Goal: Information Seeking & Learning: Learn about a topic

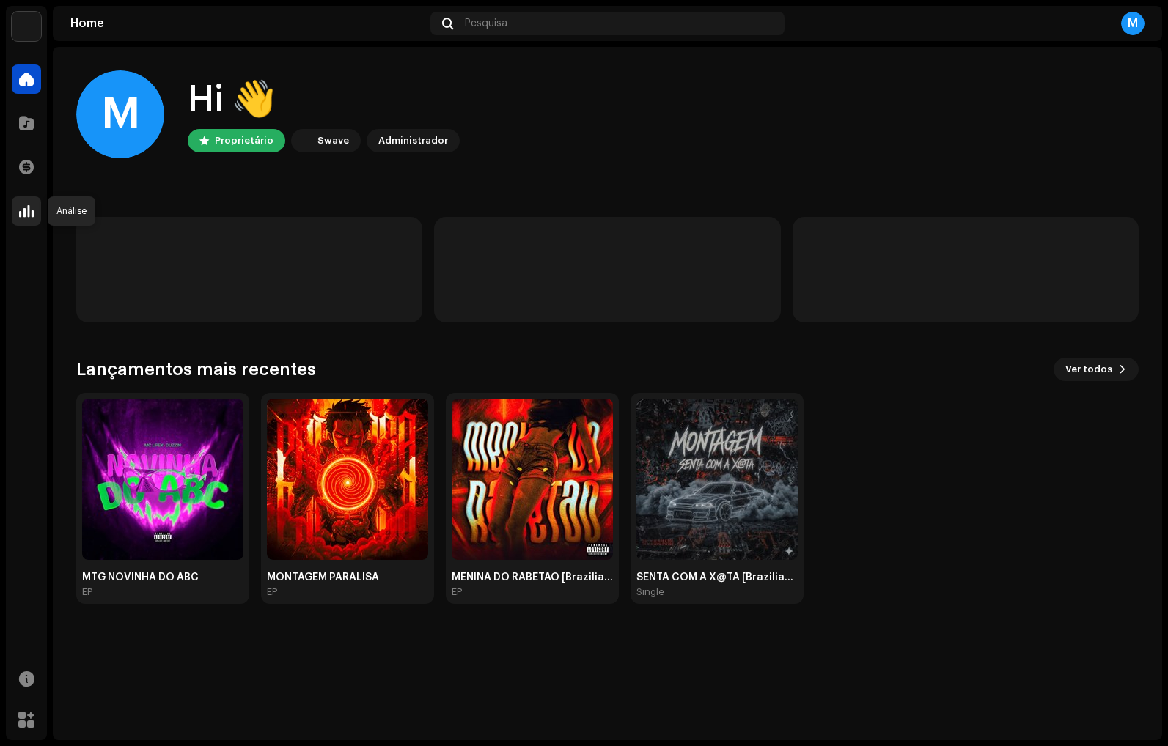
click at [36, 219] on div at bounding box center [26, 210] width 29 height 29
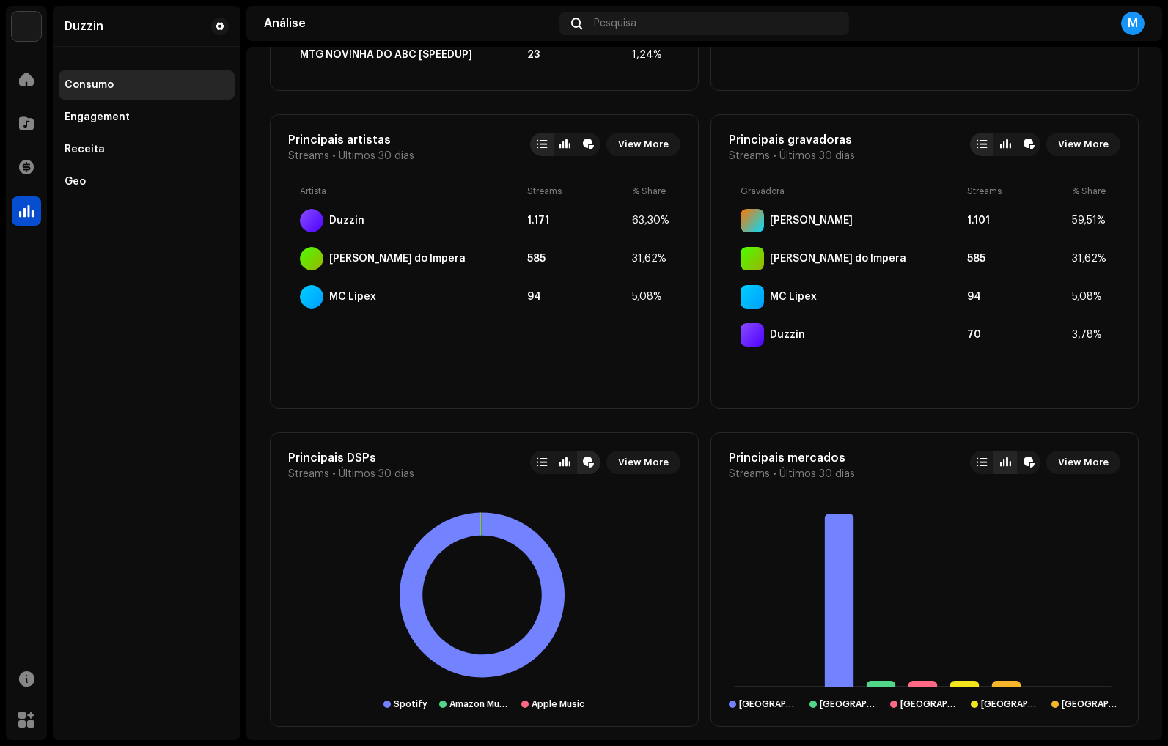
scroll to position [784, 0]
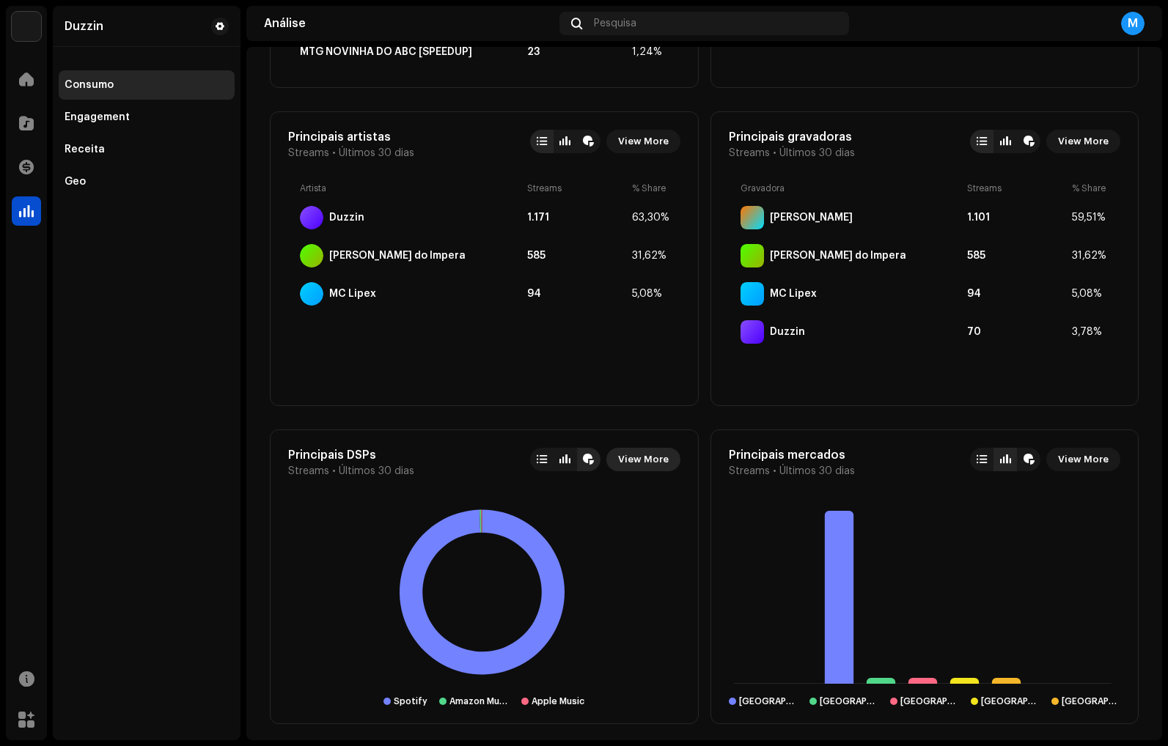
click at [627, 459] on span "View More" at bounding box center [643, 459] width 51 height 29
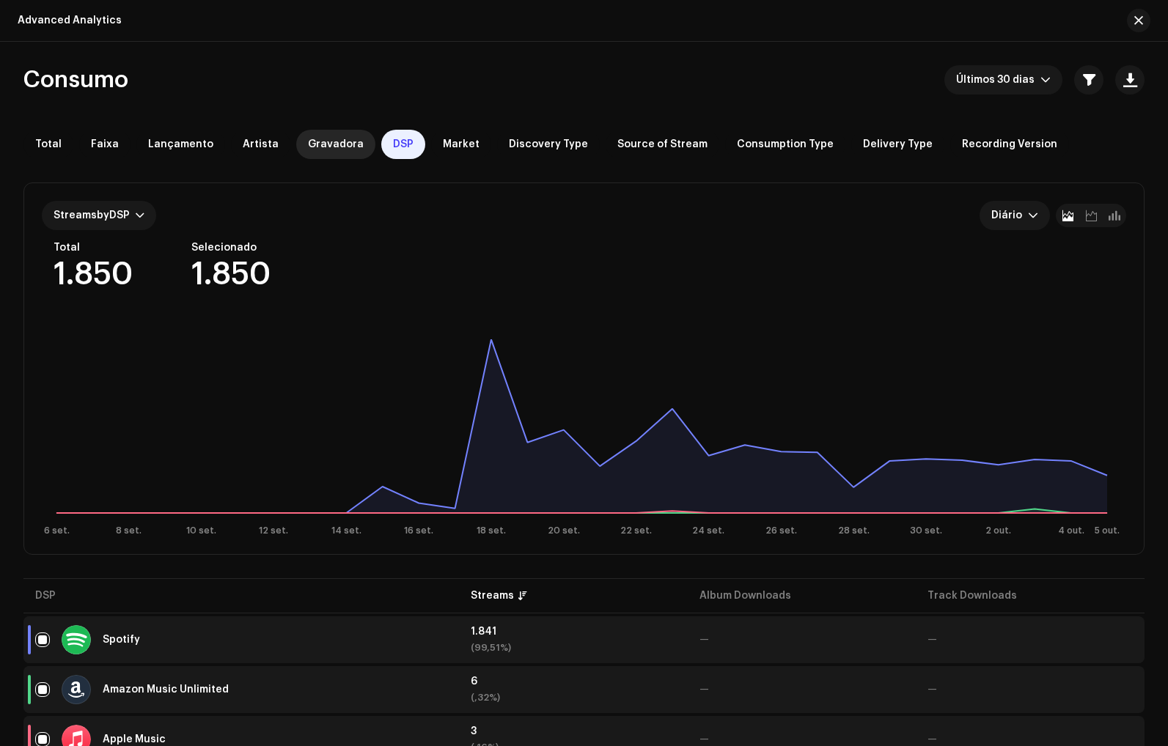
click at [312, 136] on div "Gravadora" at bounding box center [335, 144] width 79 height 29
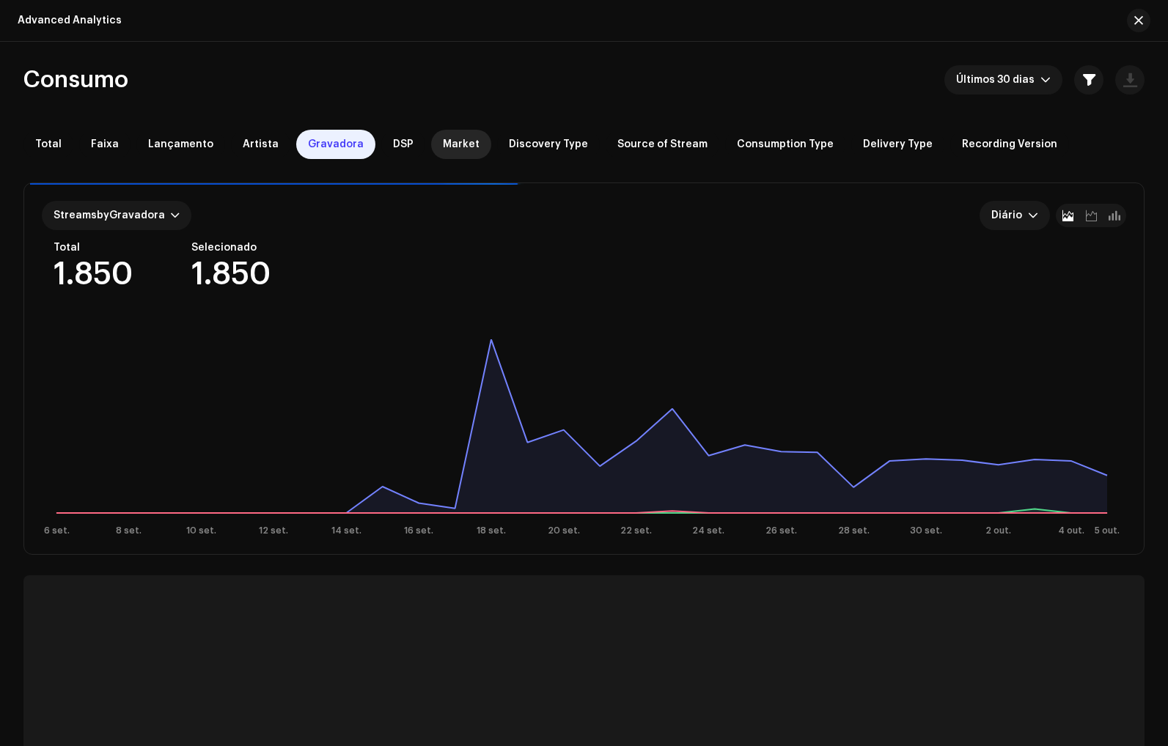
click at [470, 141] on div "Market" at bounding box center [461, 144] width 60 height 29
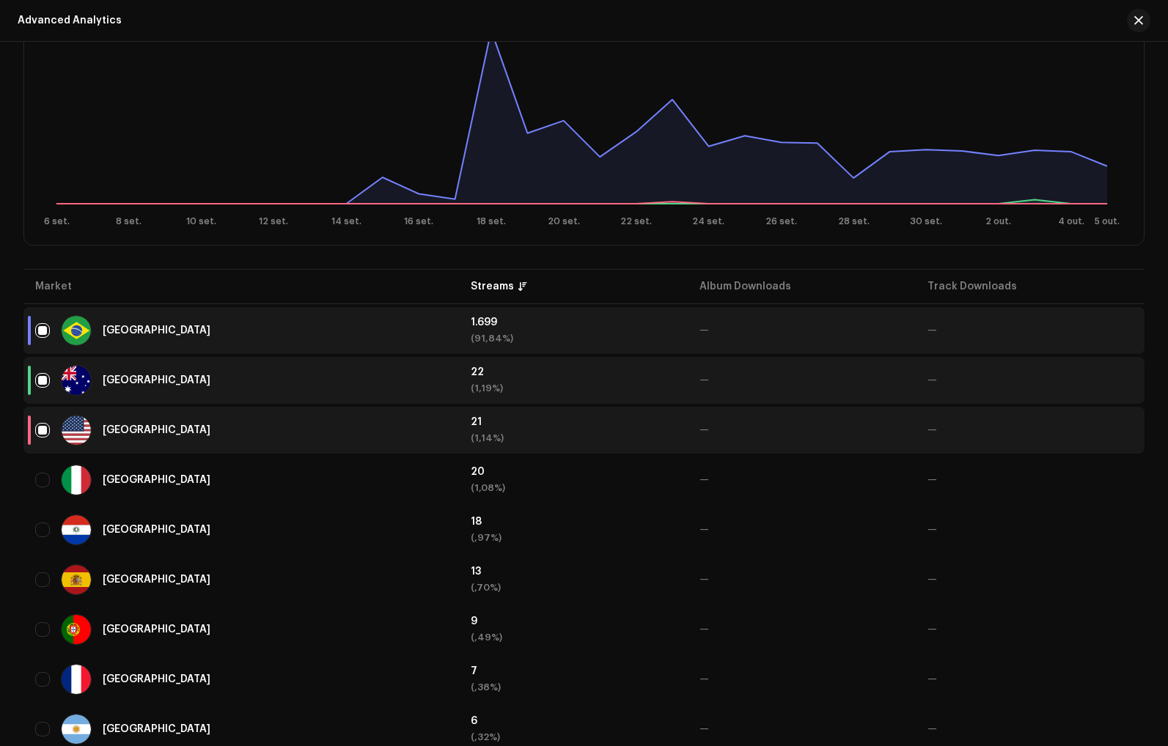
scroll to position [312, 0]
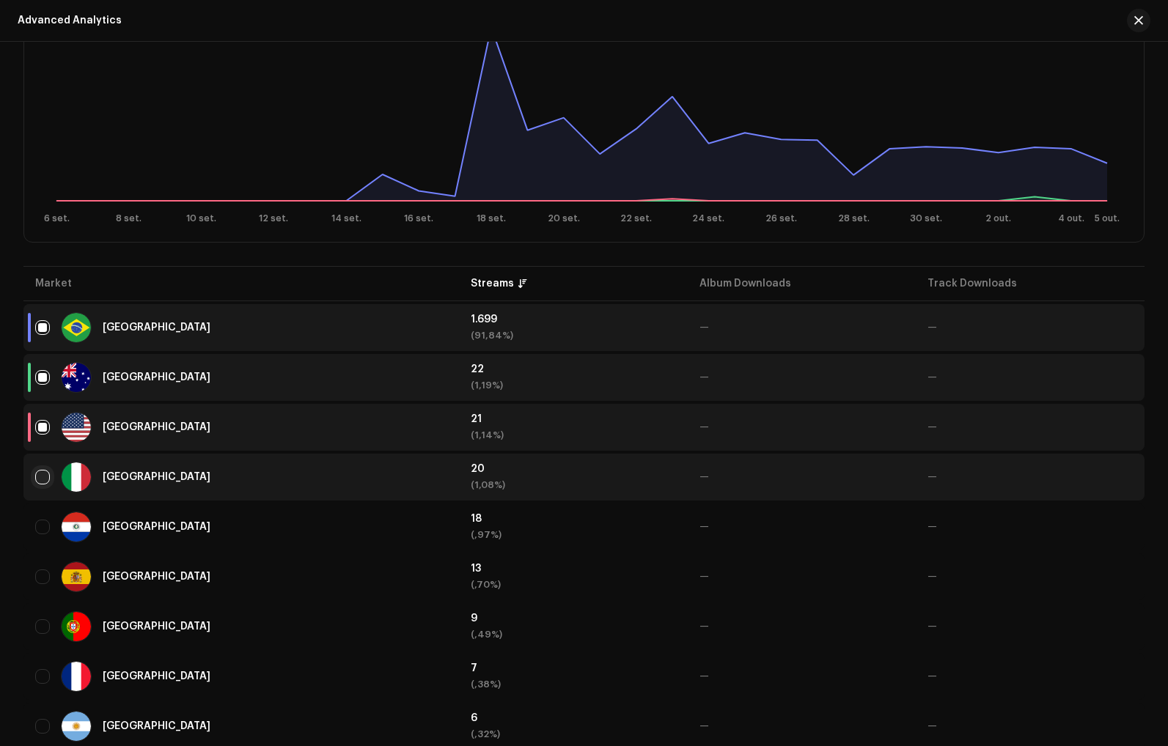
click at [46, 484] on input "checkbox" at bounding box center [42, 477] width 15 height 15
checkbox input "true"
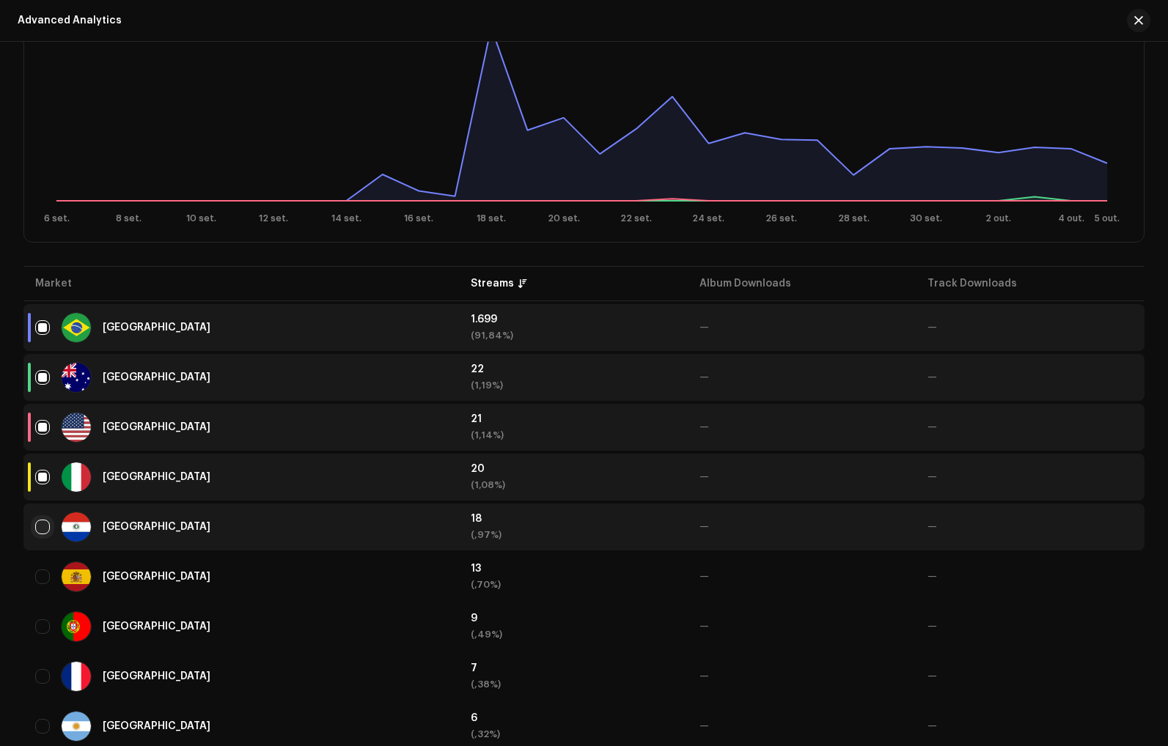
click at [42, 526] on input "Row Unselected" at bounding box center [42, 527] width 15 height 15
checkbox input "true"
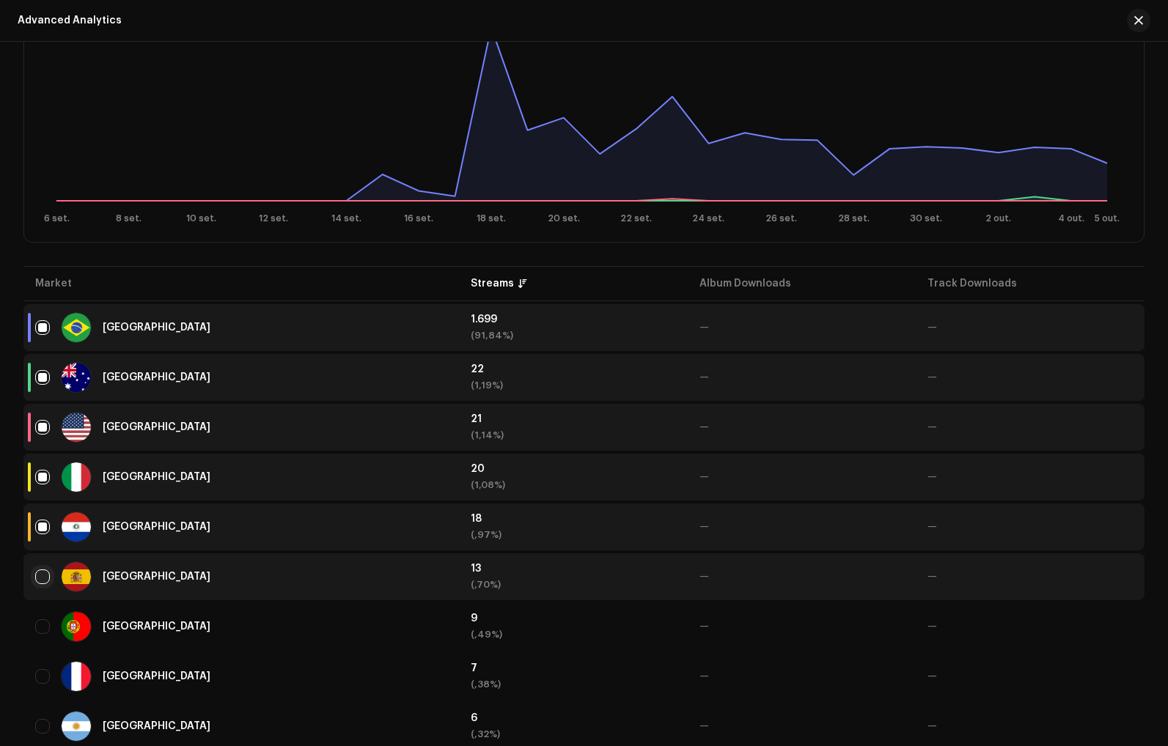
click at [42, 583] on input "Row Unselected" at bounding box center [42, 577] width 15 height 15
checkbox input "true"
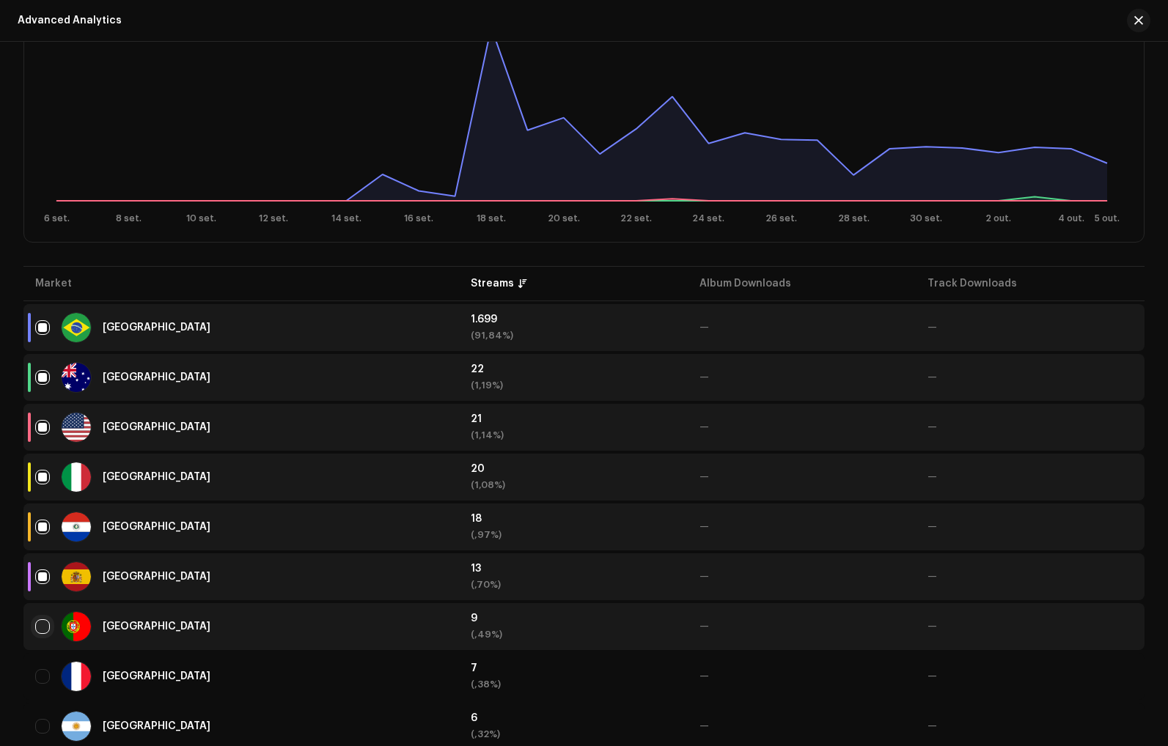
click at [40, 628] on input "Row Unselected" at bounding box center [42, 626] width 15 height 15
checkbox input "true"
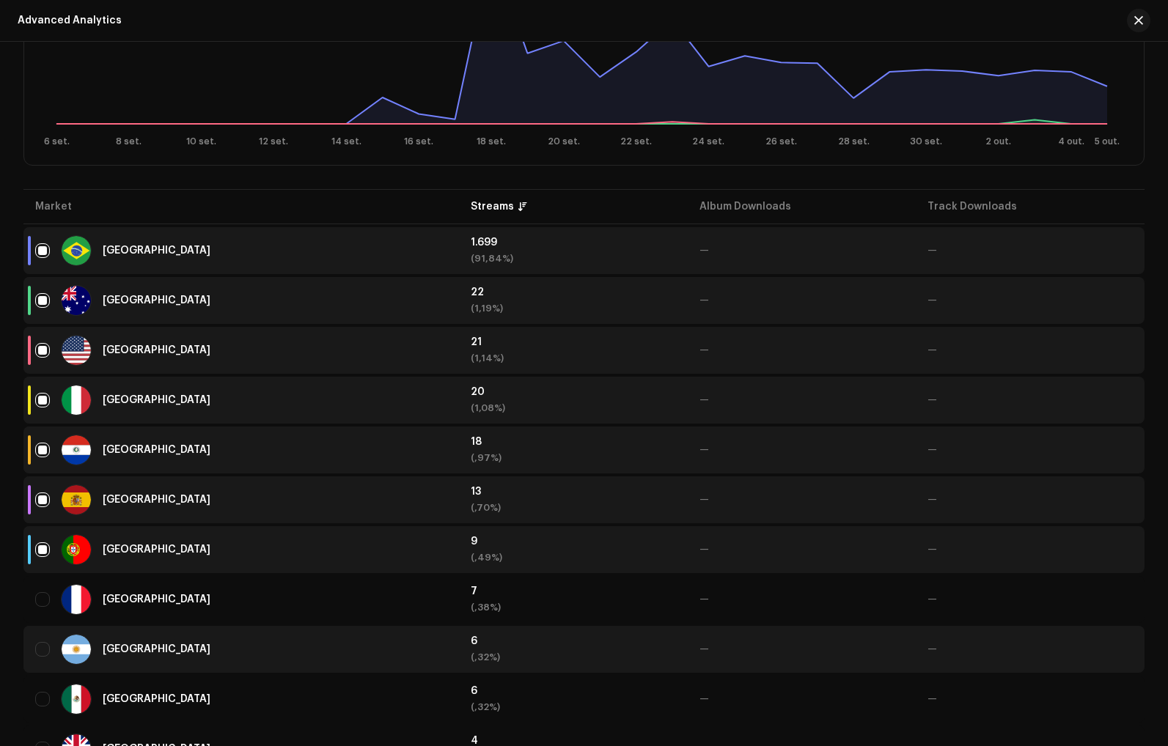
scroll to position [395, 0]
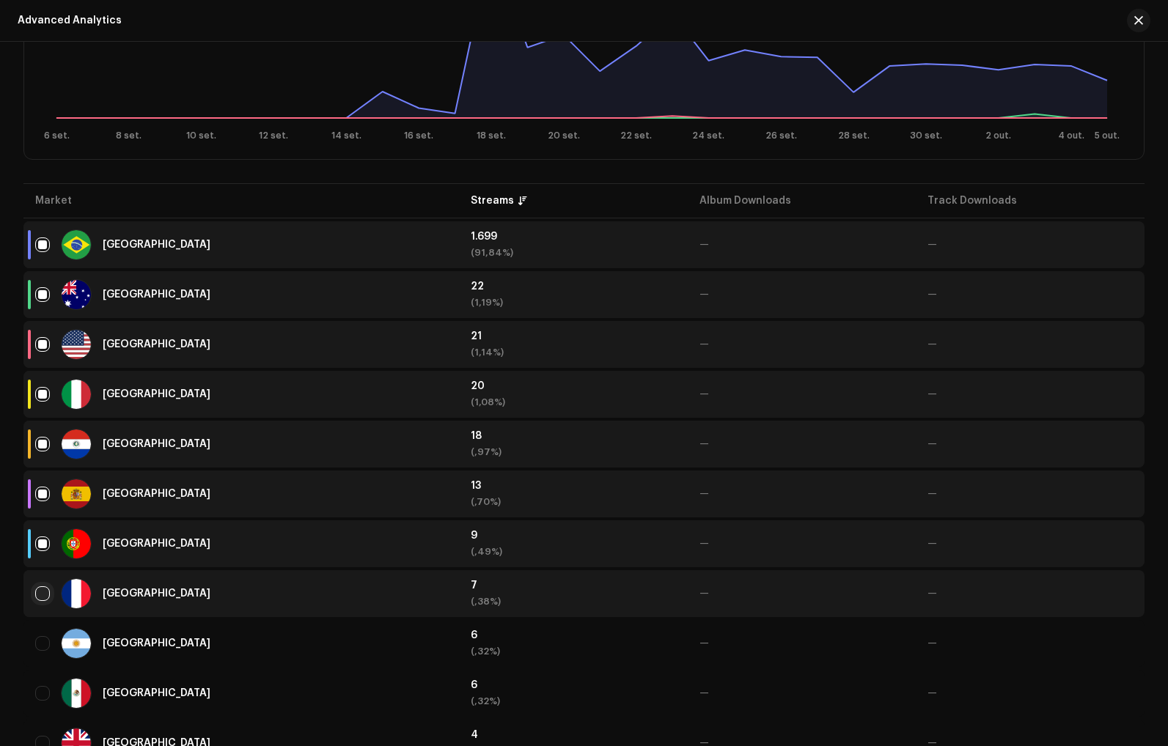
click at [41, 600] on input "Row Unselected" at bounding box center [42, 593] width 15 height 15
checkbox input "true"
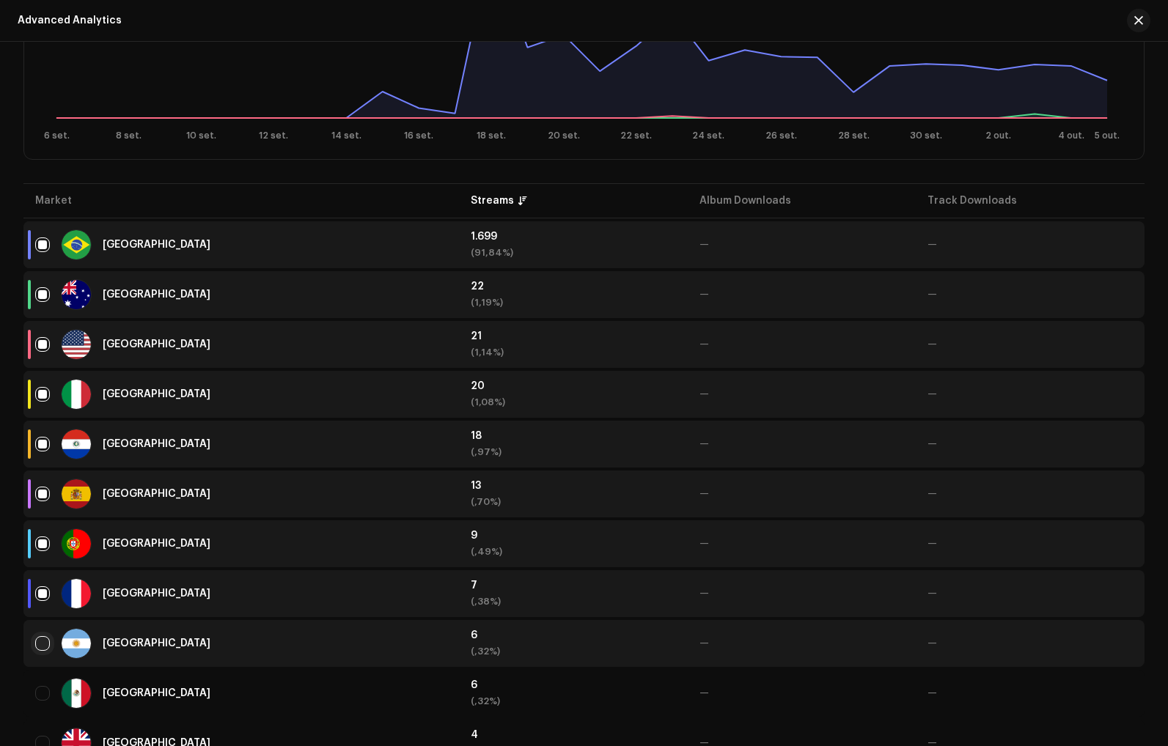
click at [41, 646] on input "Row Unselected" at bounding box center [42, 643] width 15 height 15
checkbox input "true"
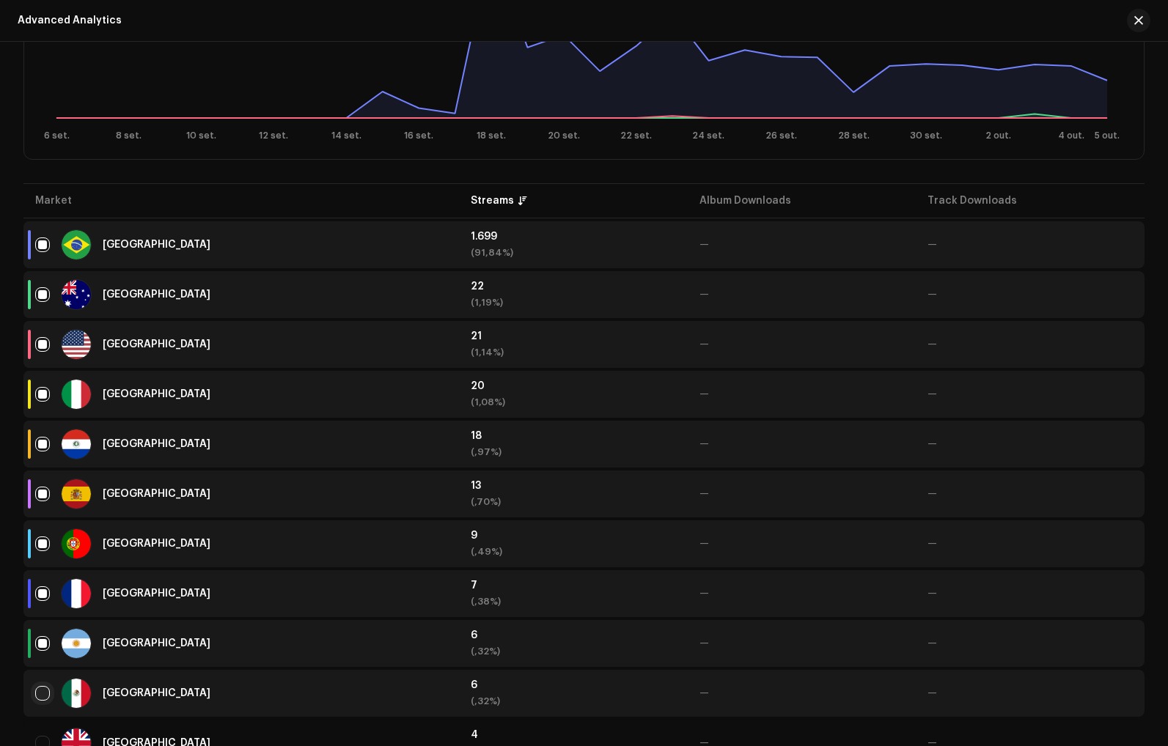
click at [46, 699] on input "Row Unselected" at bounding box center [42, 693] width 15 height 15
checkbox input "true"
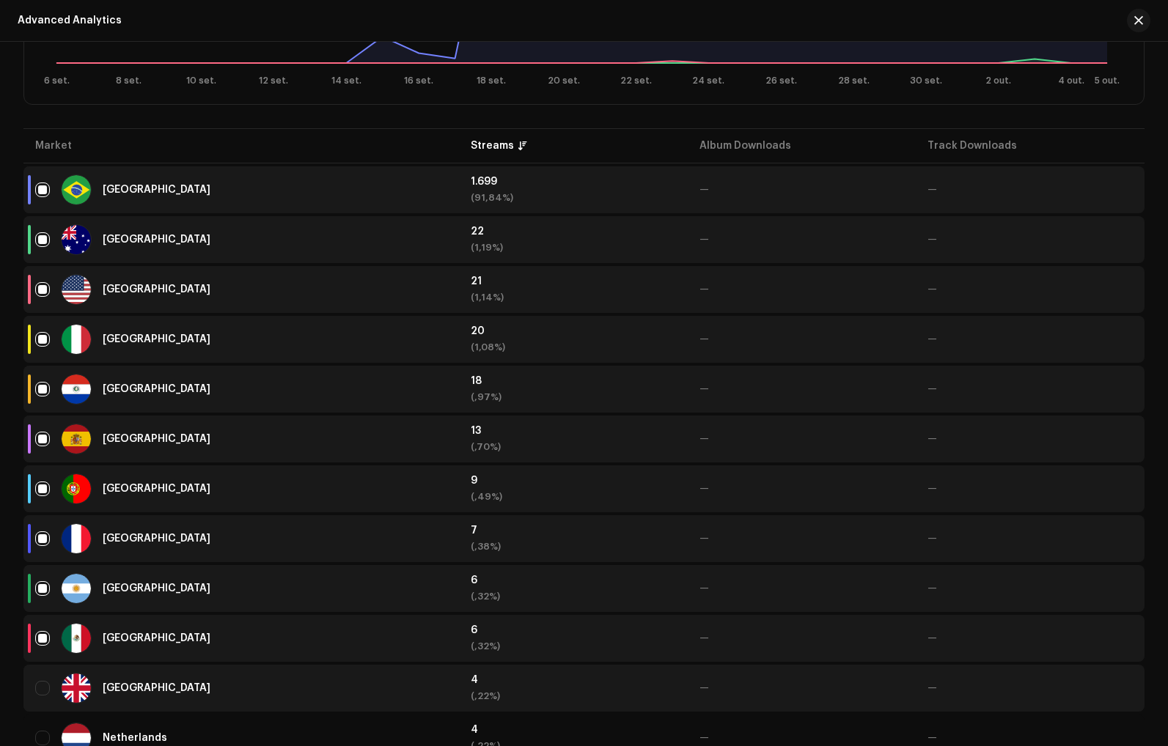
scroll to position [460, 0]
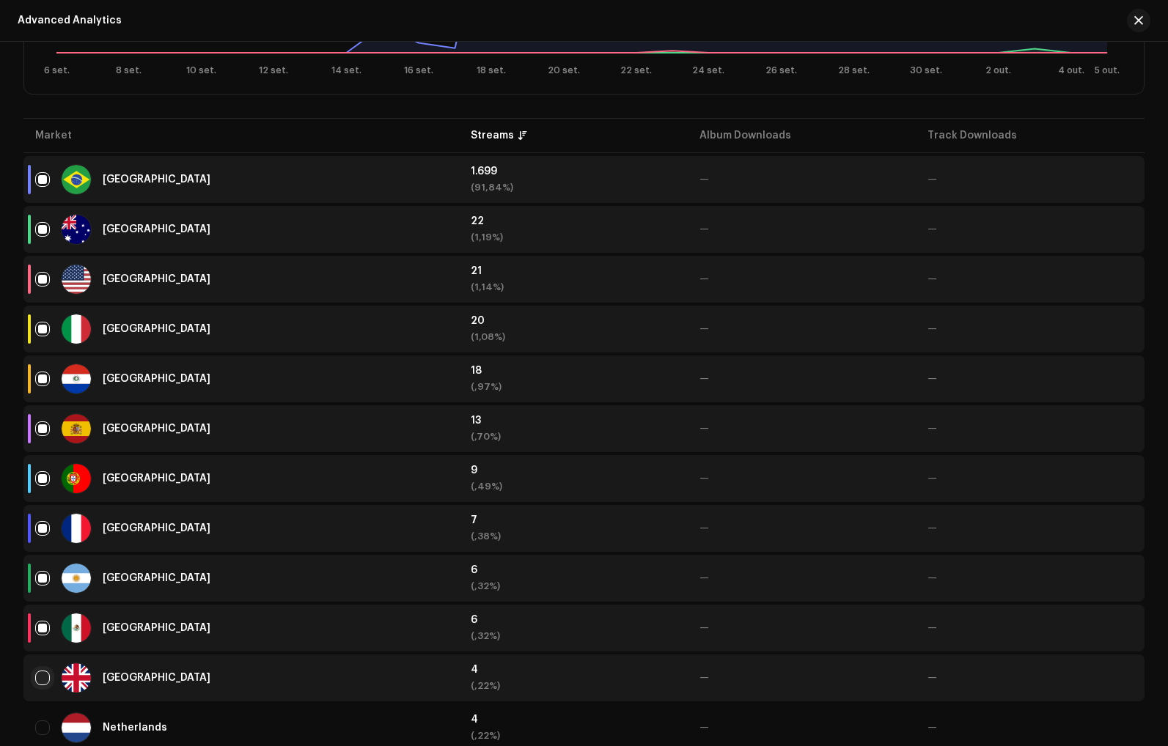
click at [45, 682] on input "Row Unselected" at bounding box center [42, 678] width 15 height 15
checkbox input "true"
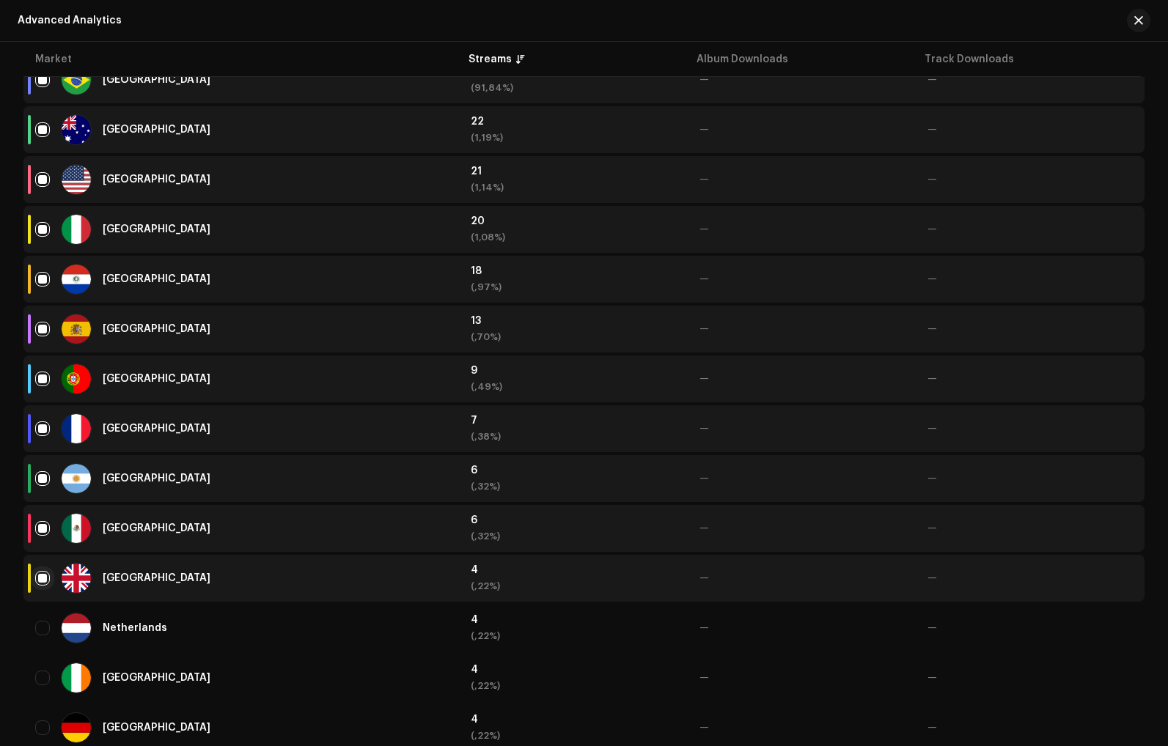
scroll to position [579, 0]
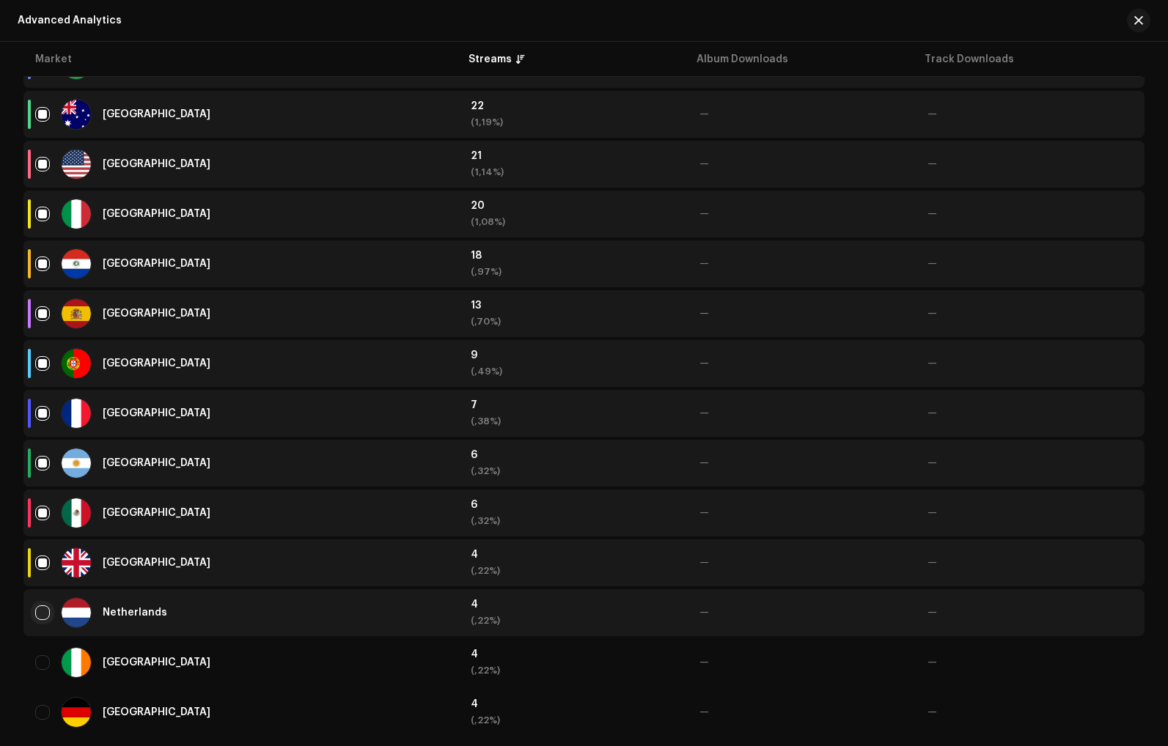
click at [40, 619] on input "Row Unselected" at bounding box center [42, 612] width 15 height 15
checkbox input "true"
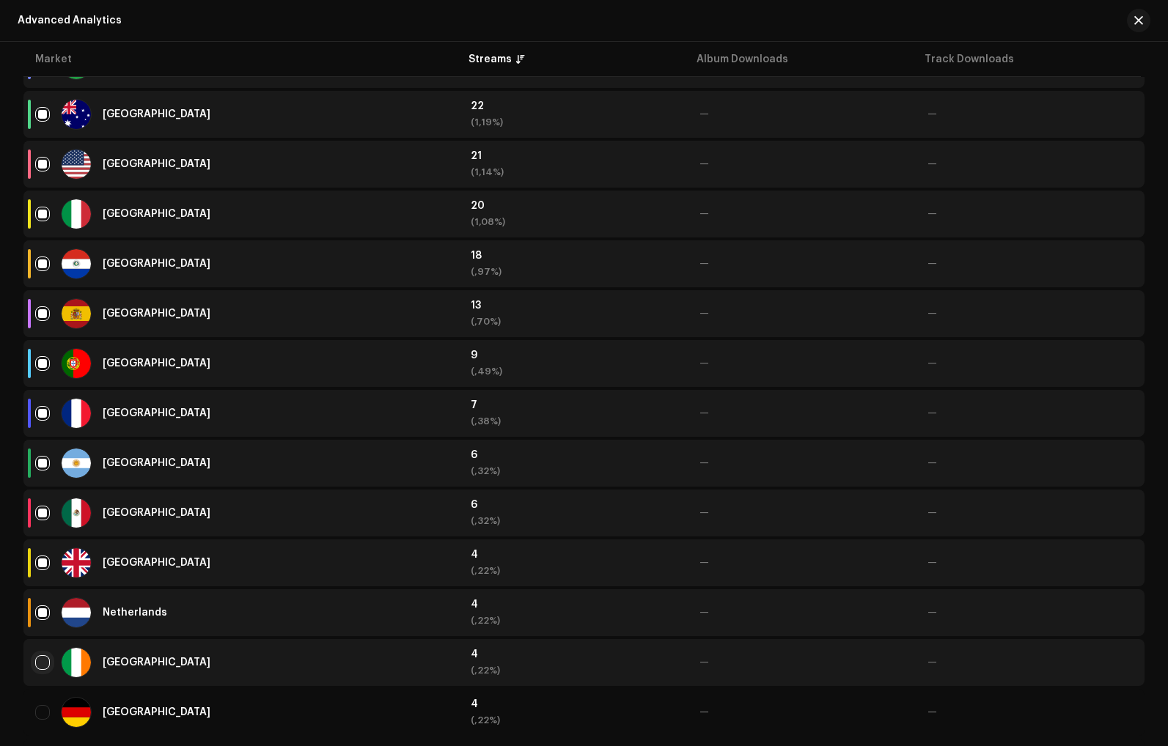
click at [36, 668] on input "Row Unselected" at bounding box center [42, 662] width 15 height 15
checkbox input "true"
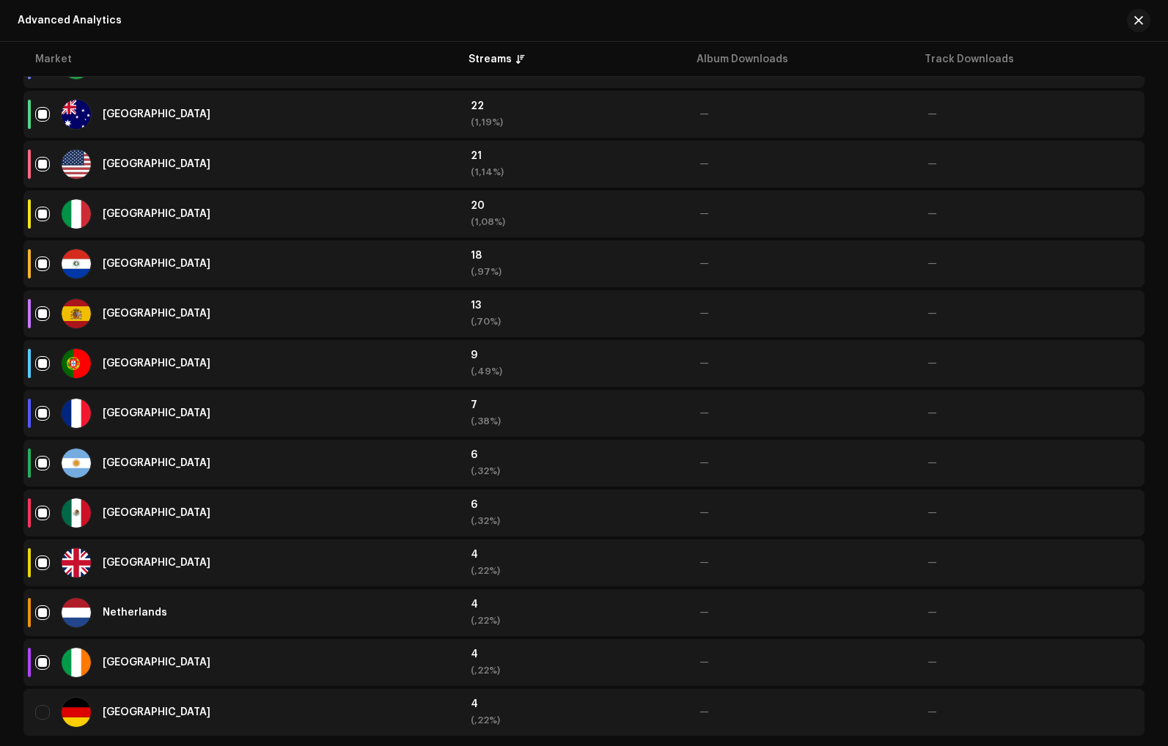
click at [33, 716] on td "[GEOGRAPHIC_DATA]" at bounding box center [240, 712] width 435 height 47
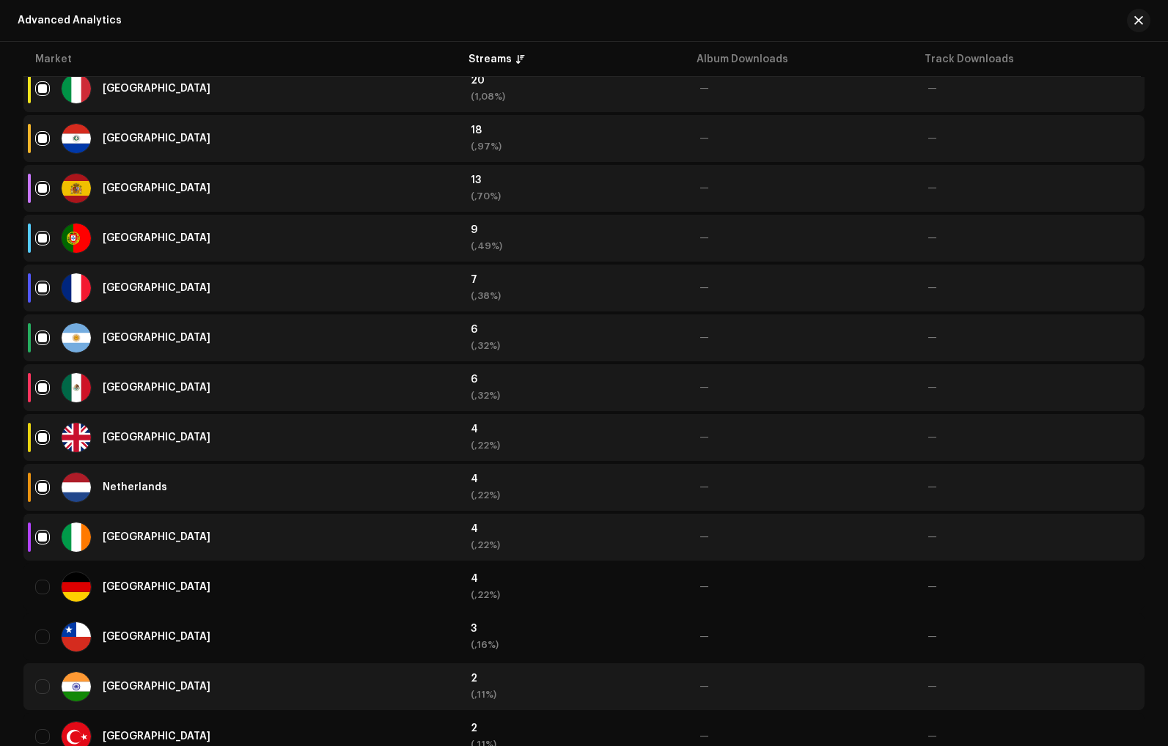
scroll to position [715, 0]
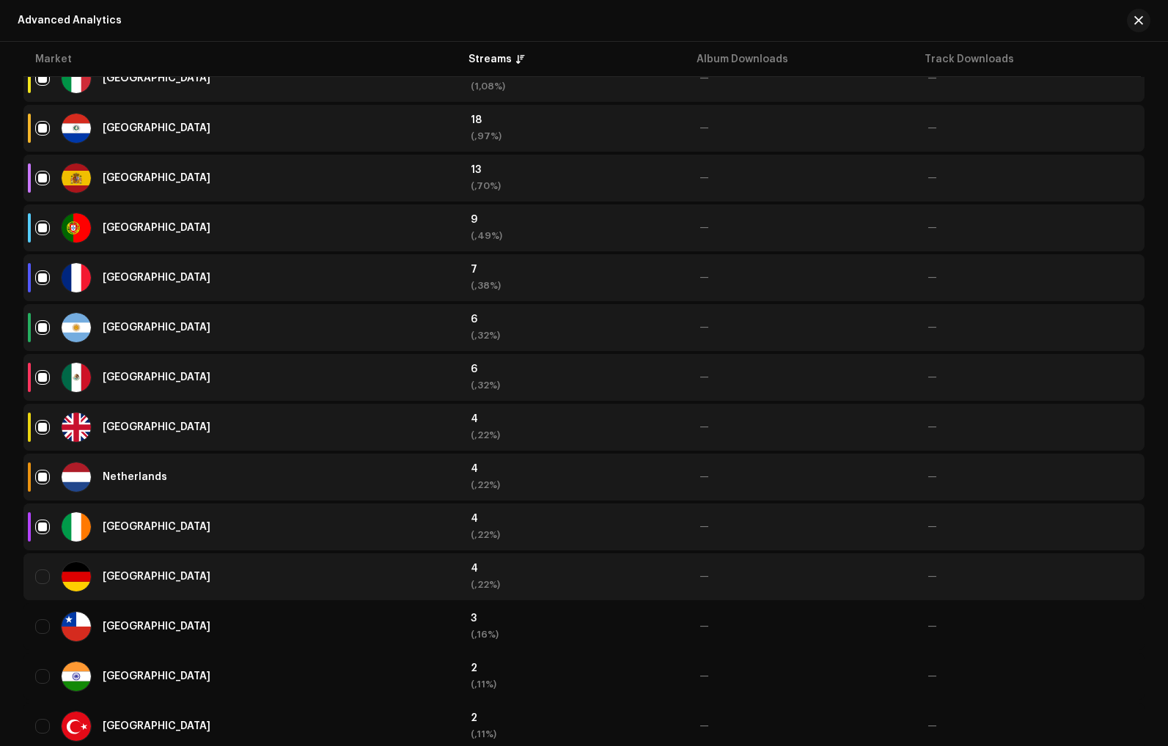
click at [33, 577] on td "[GEOGRAPHIC_DATA]" at bounding box center [240, 576] width 435 height 47
click at [43, 576] on input "Row Unselected" at bounding box center [42, 577] width 15 height 15
checkbox input "true"
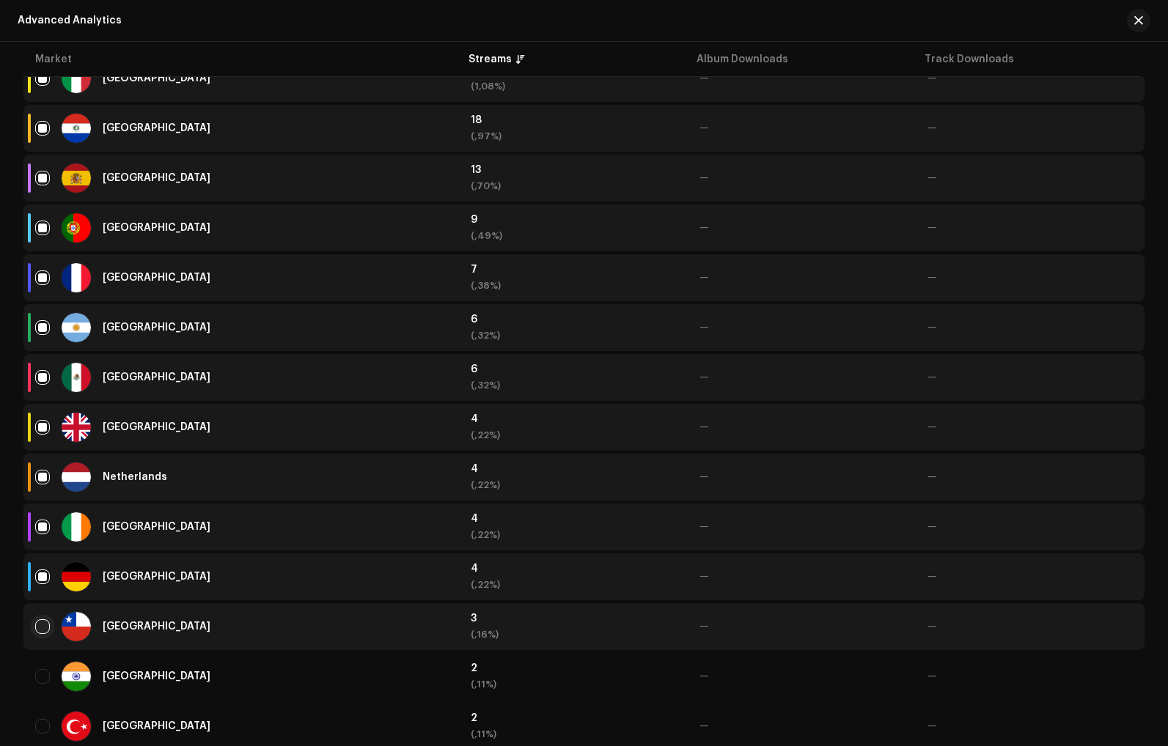
click at [41, 630] on input "Row Unselected" at bounding box center [42, 626] width 15 height 15
checkbox input "true"
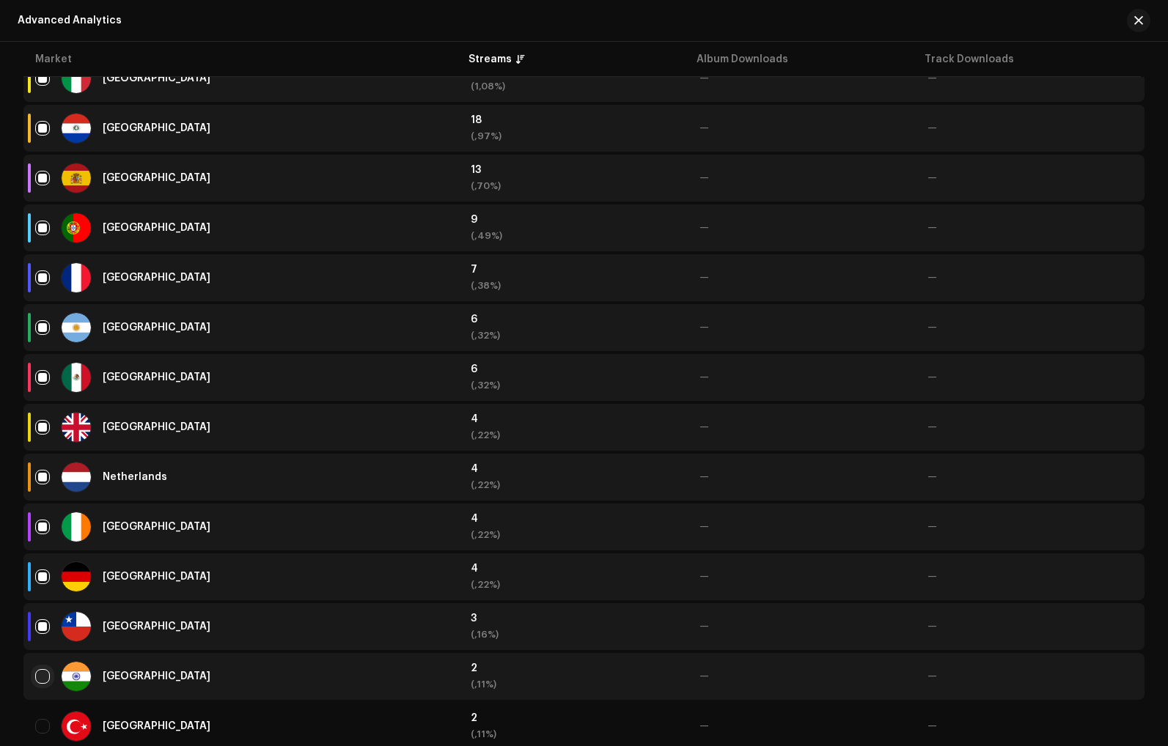
click at [37, 679] on input "Row Unselected" at bounding box center [42, 676] width 15 height 15
checkbox input "true"
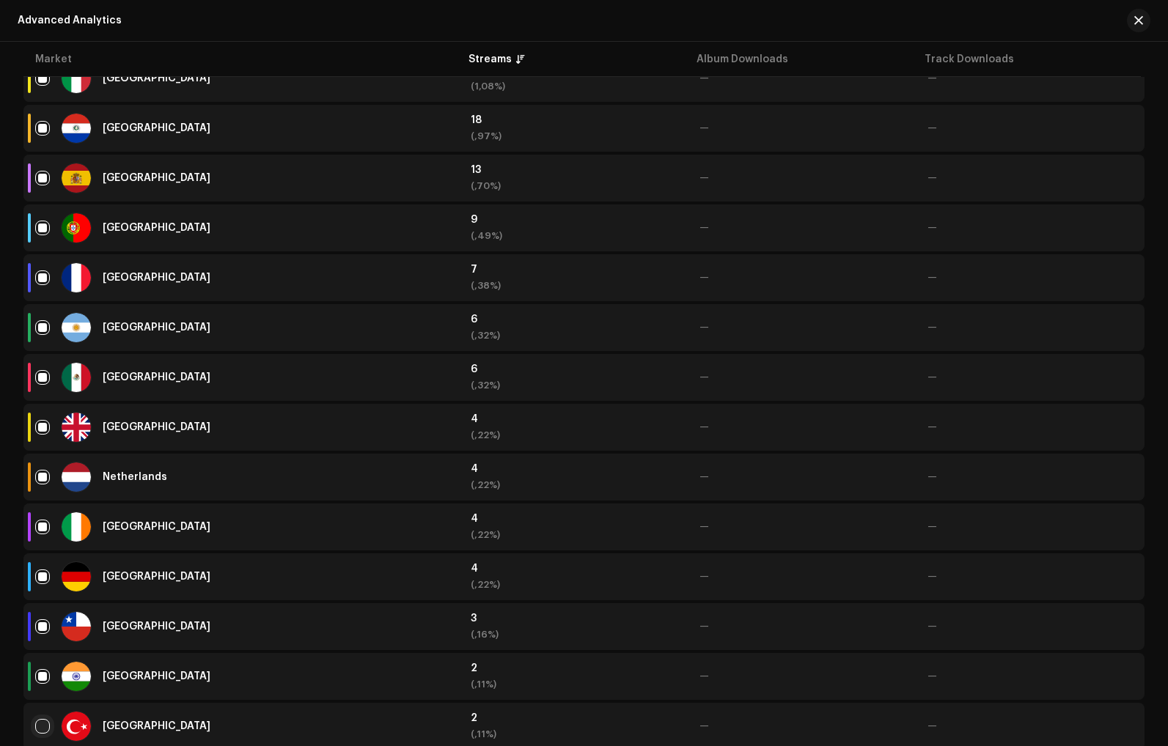
click at [36, 730] on input "Row Unselected" at bounding box center [42, 726] width 15 height 15
checkbox input "true"
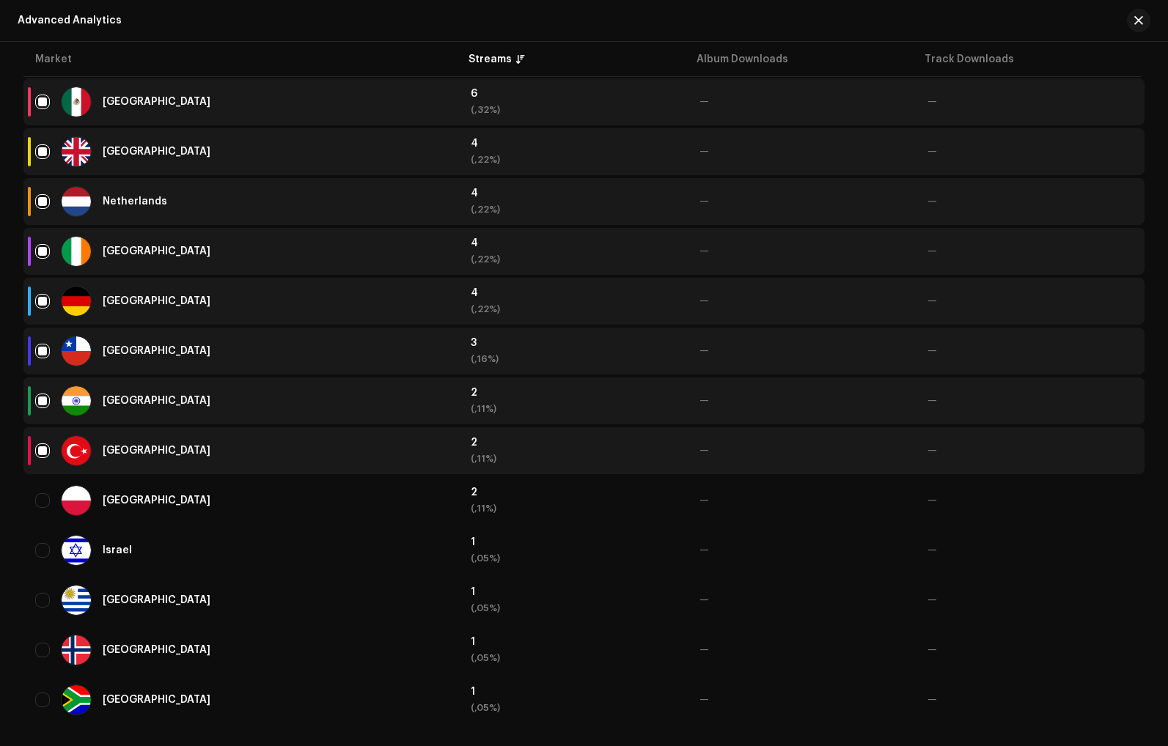
scroll to position [994, 0]
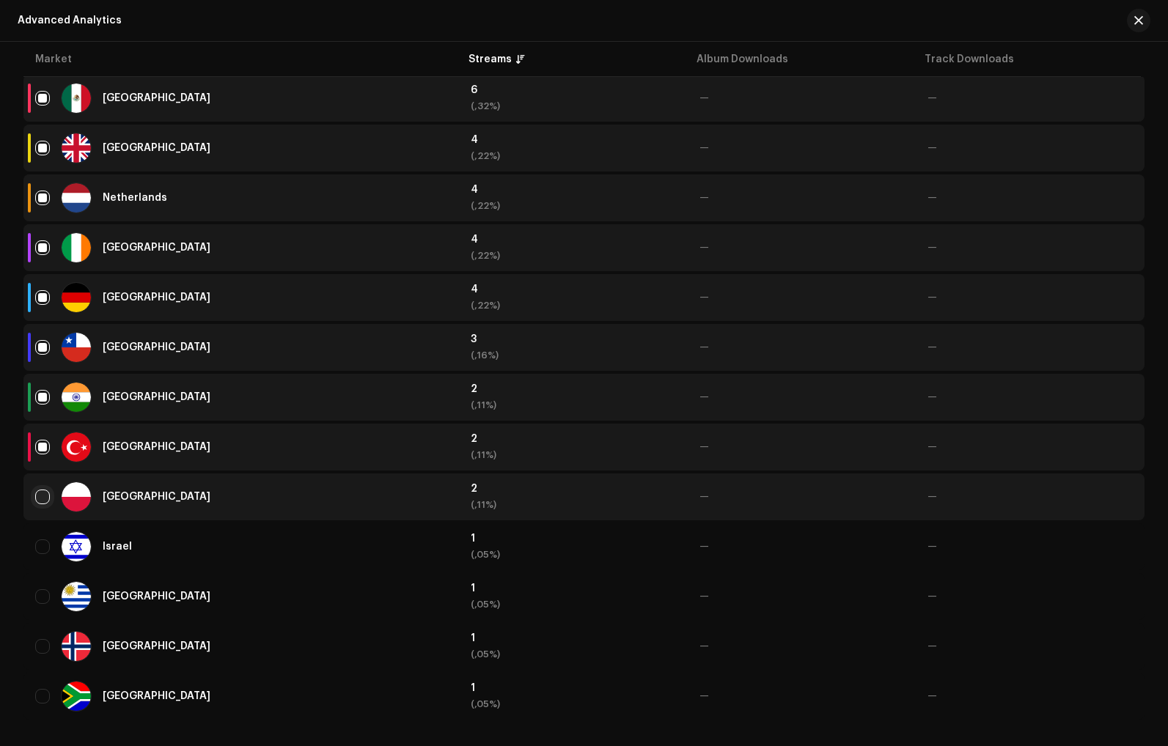
click at [43, 497] on input "Row Unselected" at bounding box center [42, 497] width 15 height 15
checkbox input "true"
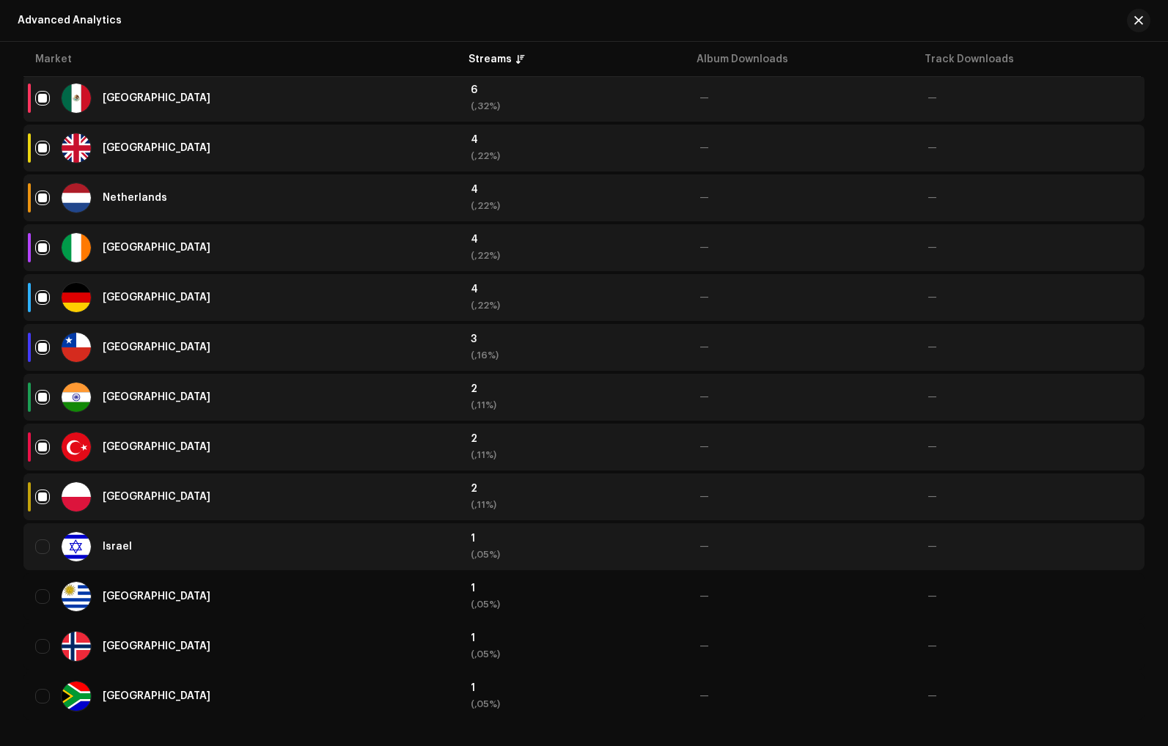
click at [50, 556] on div "Israel" at bounding box center [241, 546] width 412 height 29
click at [47, 549] on input "Row Unselected" at bounding box center [42, 546] width 15 height 15
checkbox input "true"
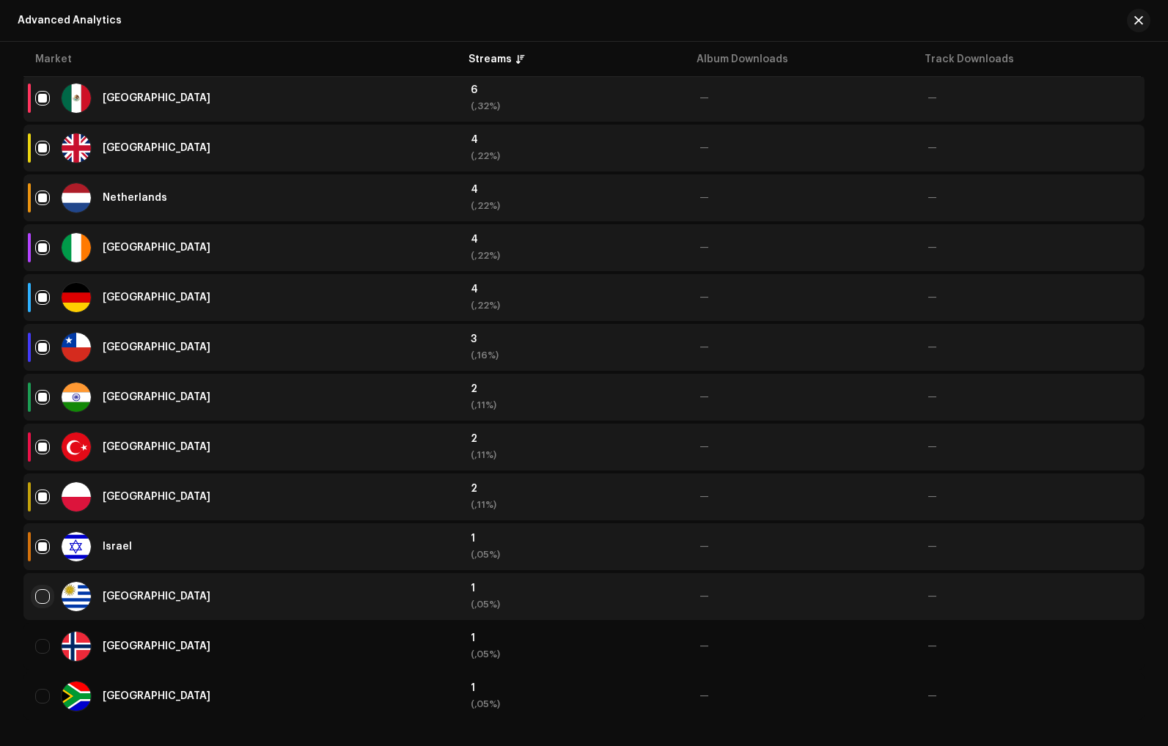
click at [45, 594] on input "Row Unselected" at bounding box center [42, 596] width 15 height 15
checkbox input "true"
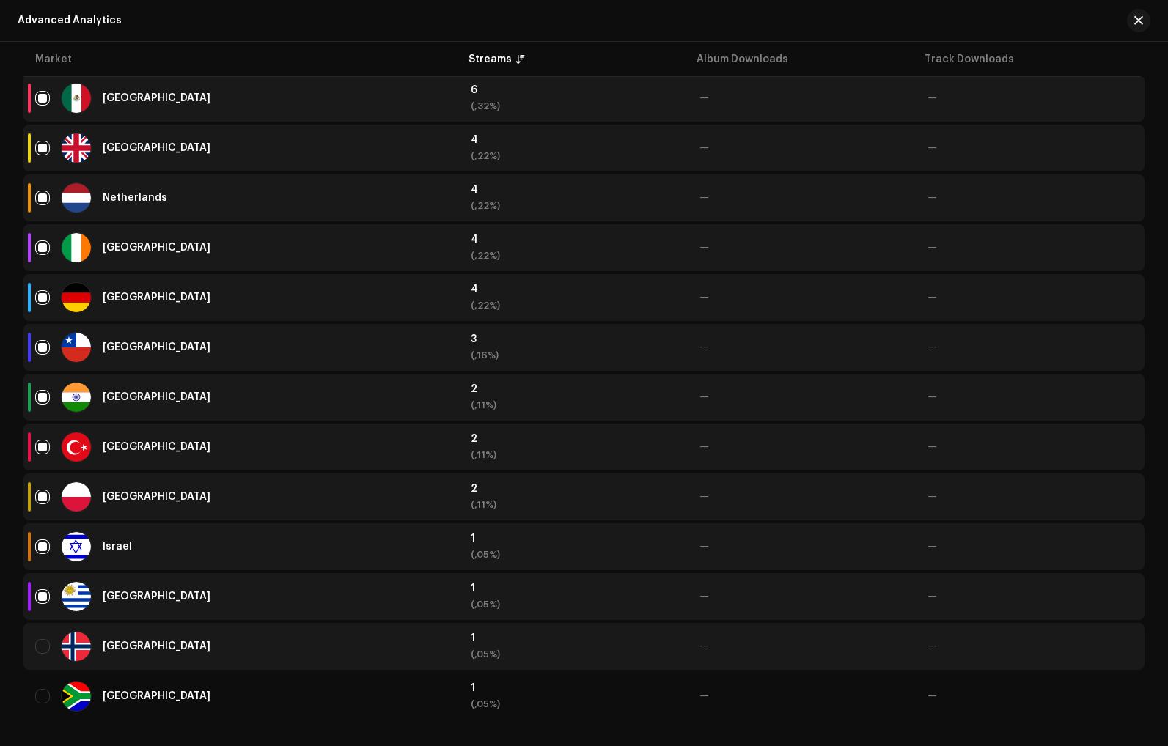
click at [40, 658] on div "[GEOGRAPHIC_DATA]" at bounding box center [241, 646] width 412 height 29
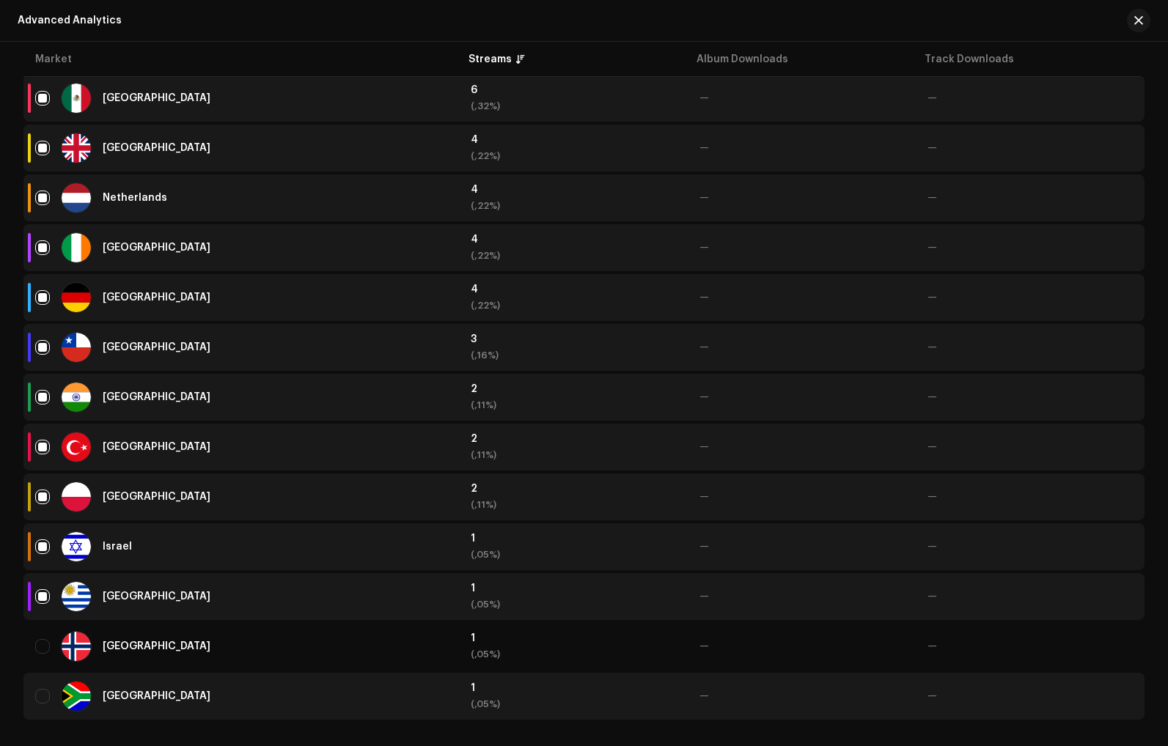
click at [32, 705] on td "[GEOGRAPHIC_DATA]" at bounding box center [240, 696] width 435 height 47
click at [37, 700] on input "Row Unselected" at bounding box center [42, 696] width 15 height 15
checkbox input "true"
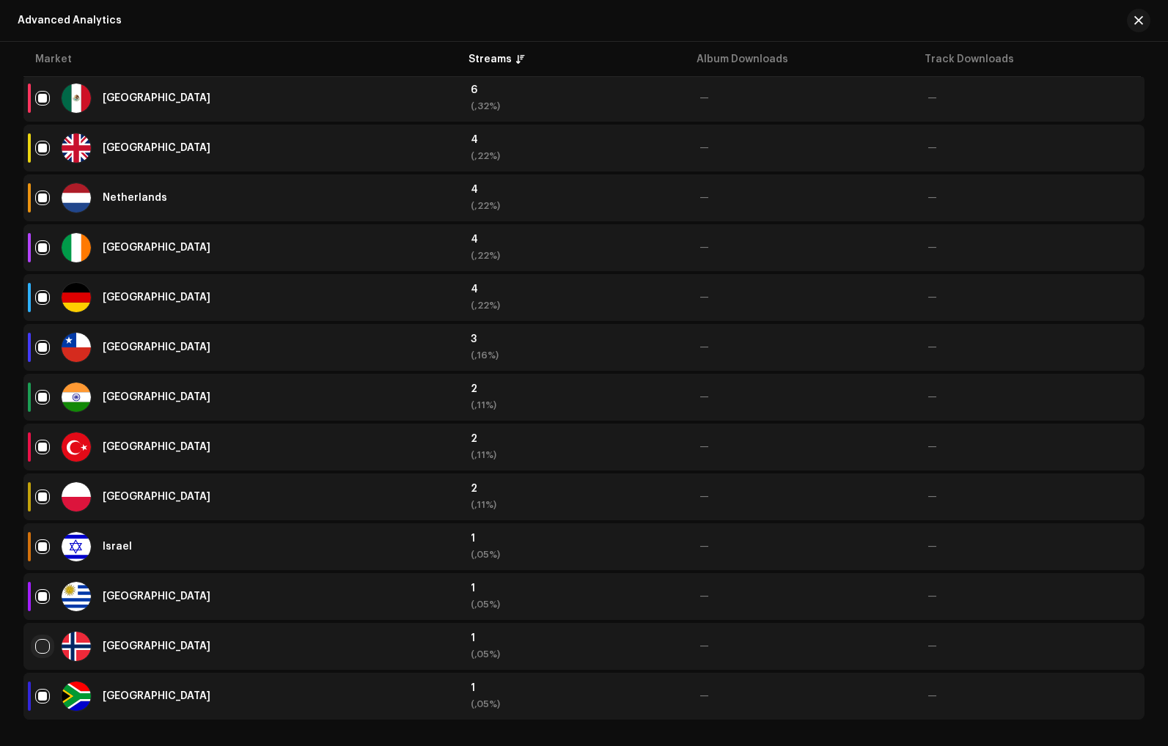
click at [39, 644] on input "Row Unselected" at bounding box center [42, 646] width 15 height 15
checkbox input "true"
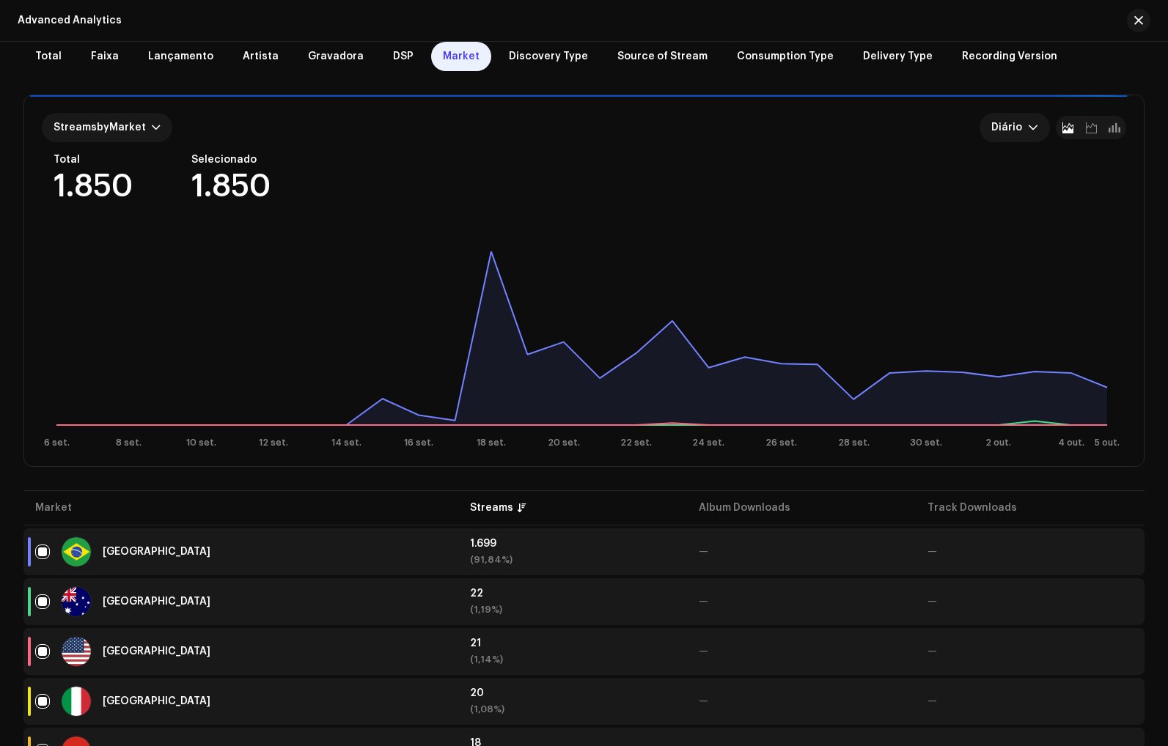
scroll to position [0, 0]
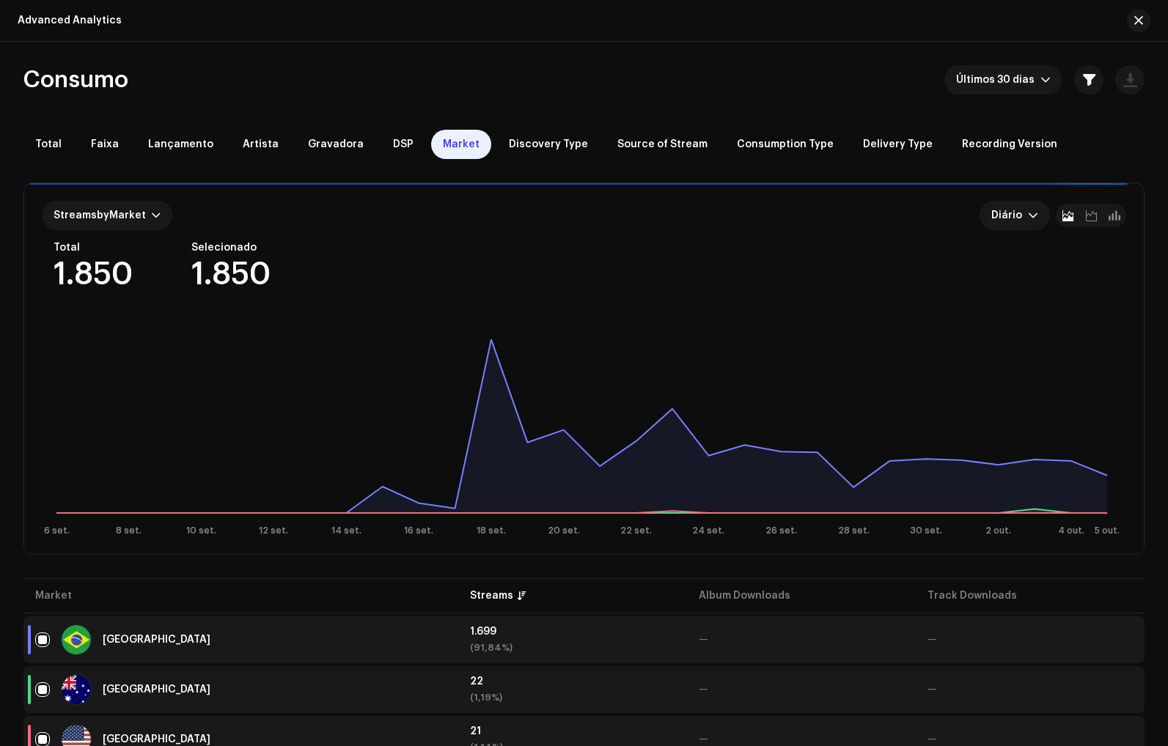
click at [393, 140] on span "DSP" at bounding box center [403, 145] width 21 height 12
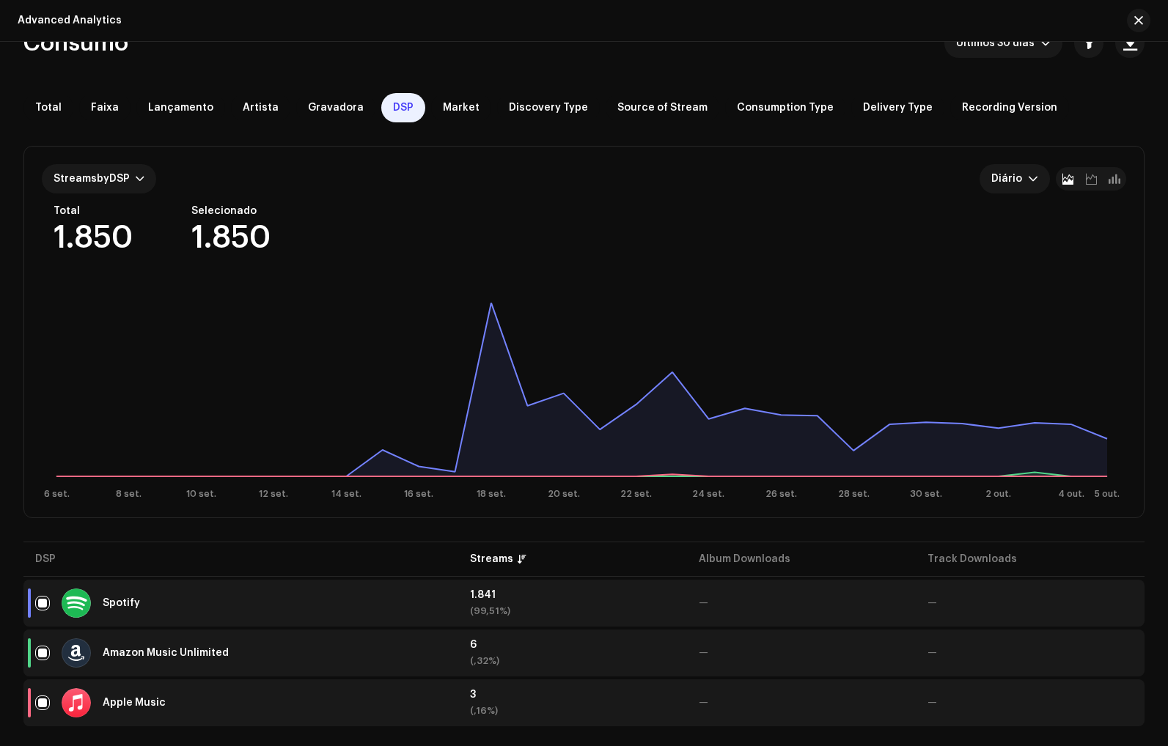
scroll to position [49, 0]
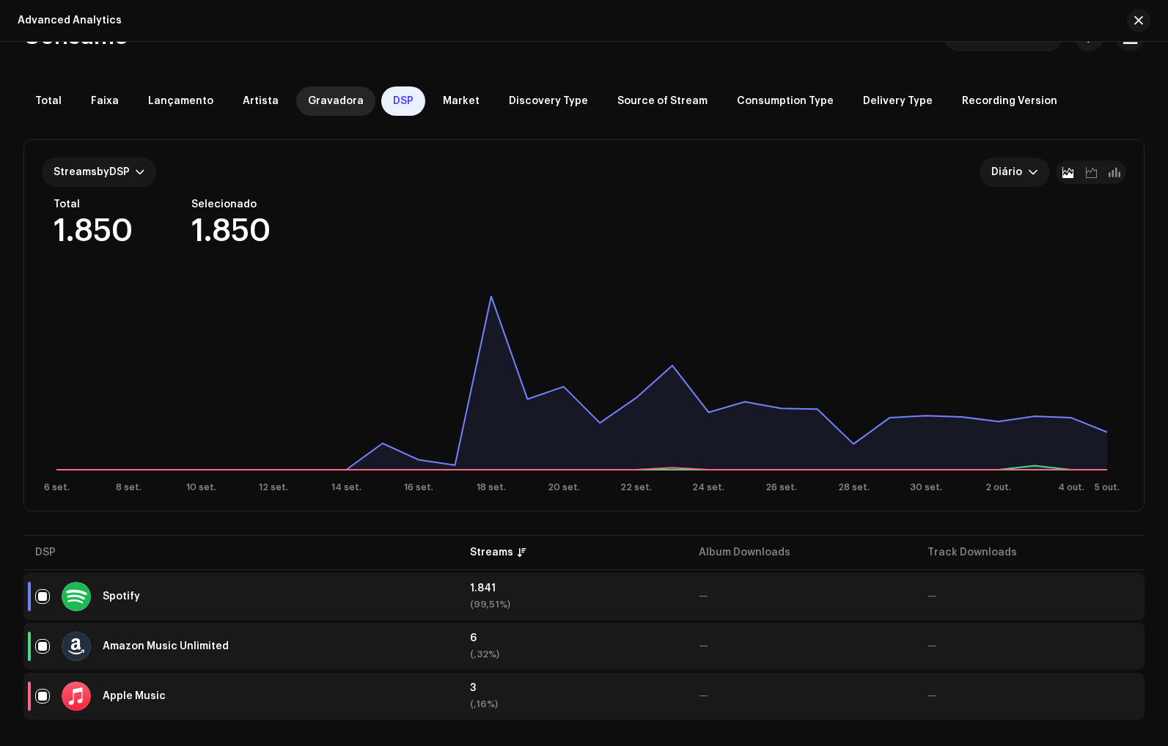
click at [306, 106] on div "Gravadora" at bounding box center [335, 100] width 79 height 29
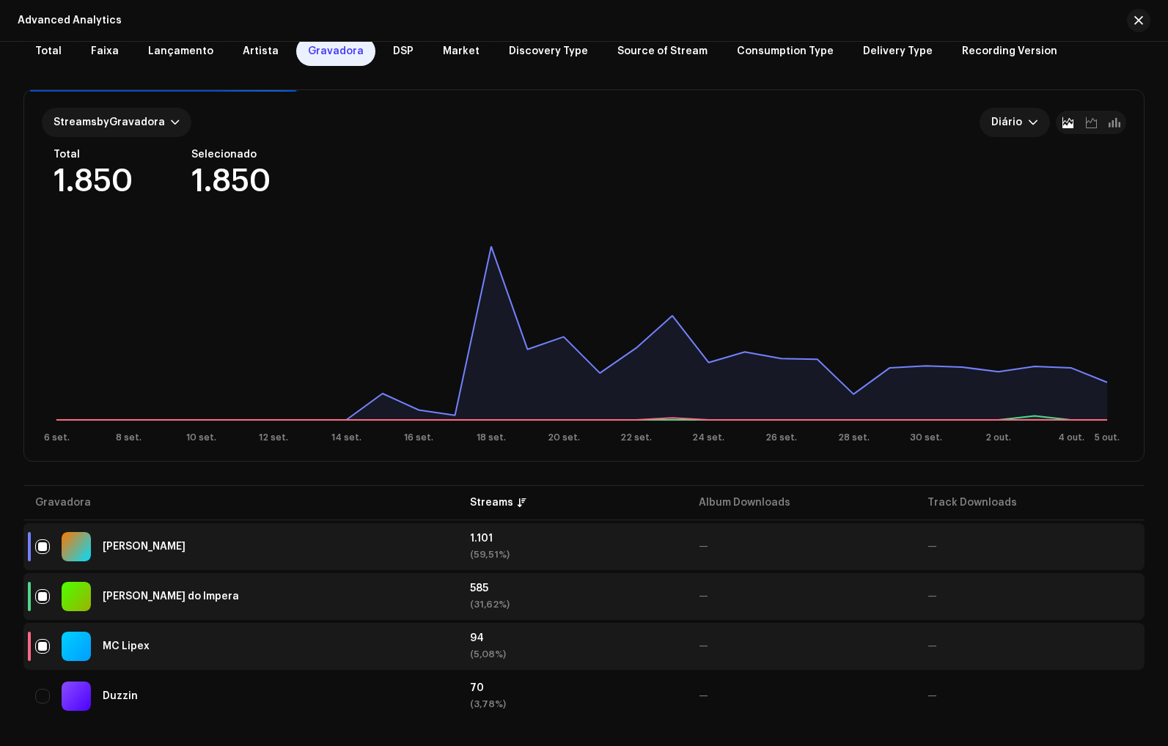
scroll to position [99, 0]
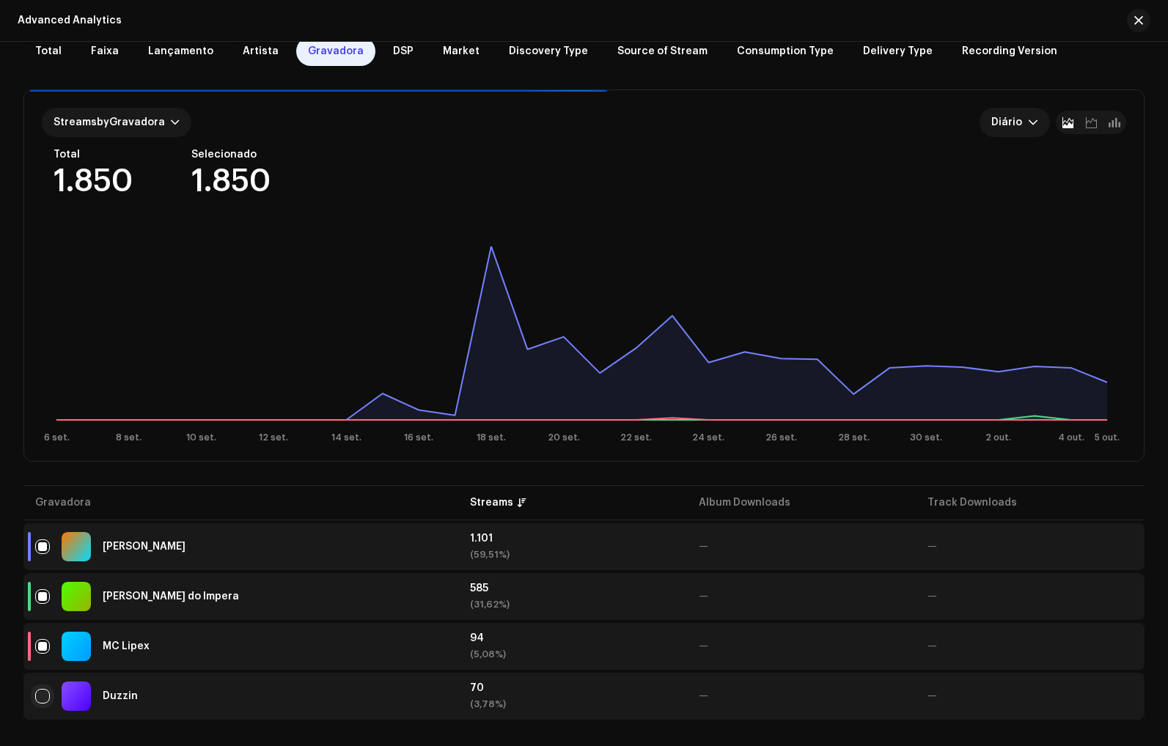
click at [39, 689] on input "checkbox" at bounding box center [42, 696] width 15 height 15
checkbox input "true"
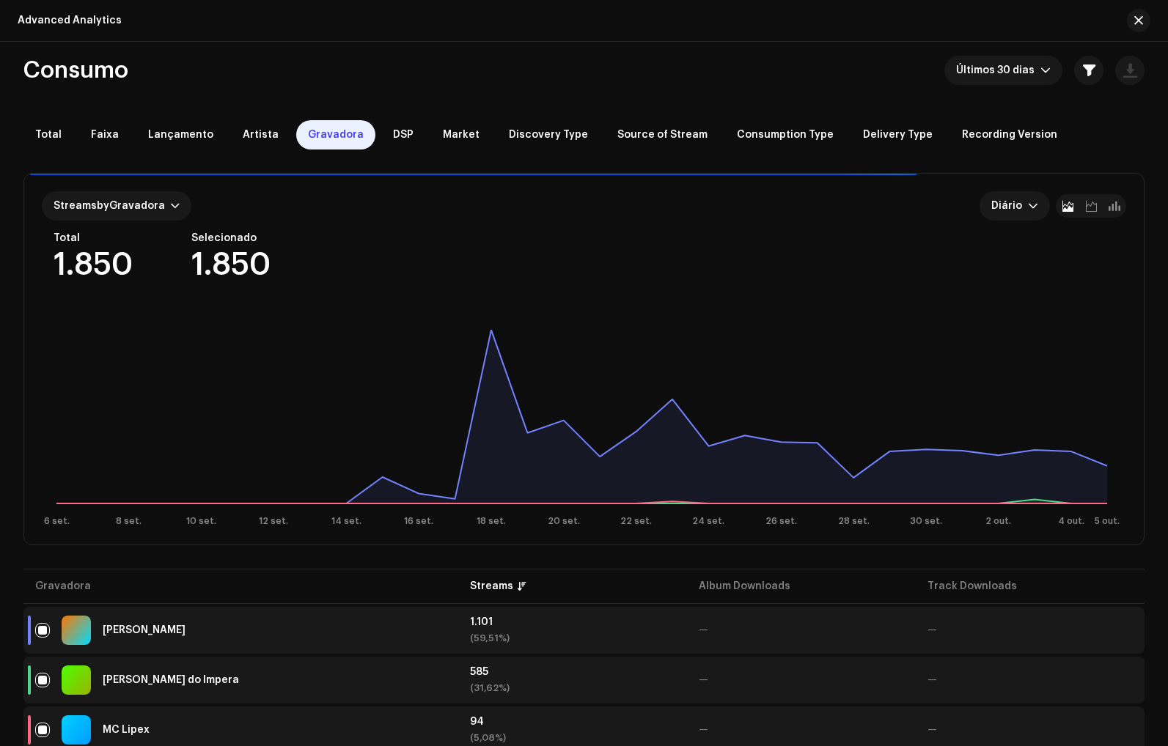
scroll to position [0, 0]
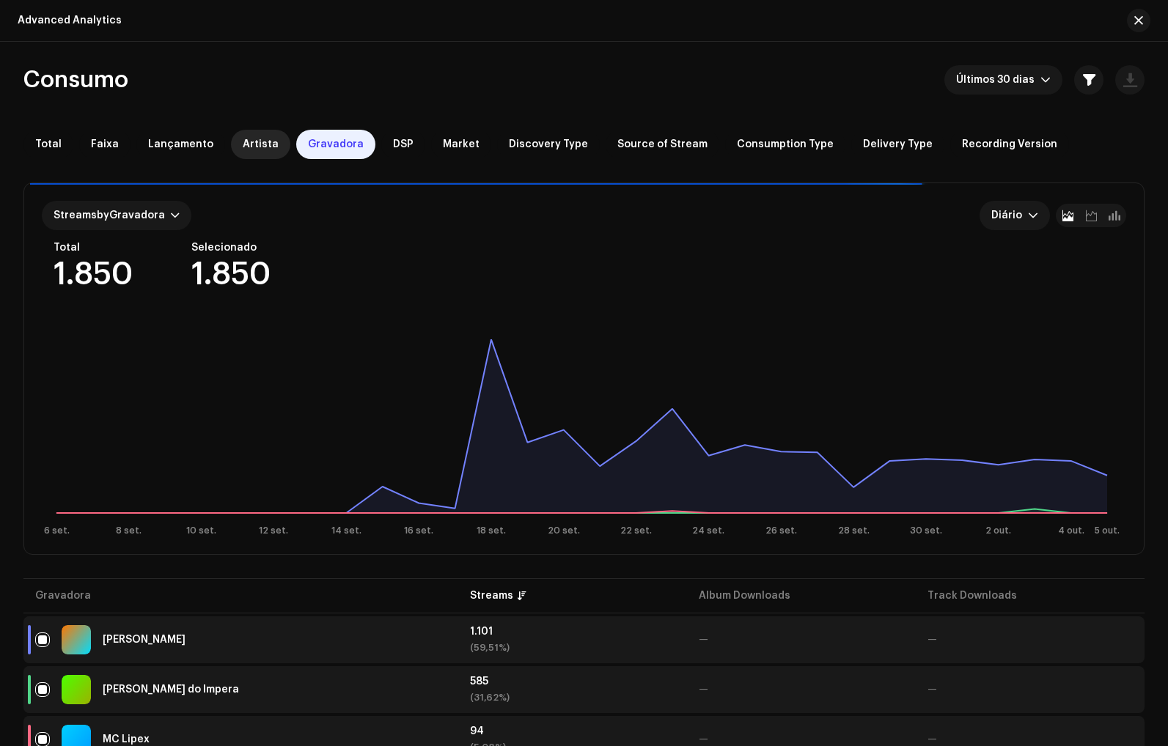
click at [234, 134] on div "Artista" at bounding box center [260, 144] width 59 height 29
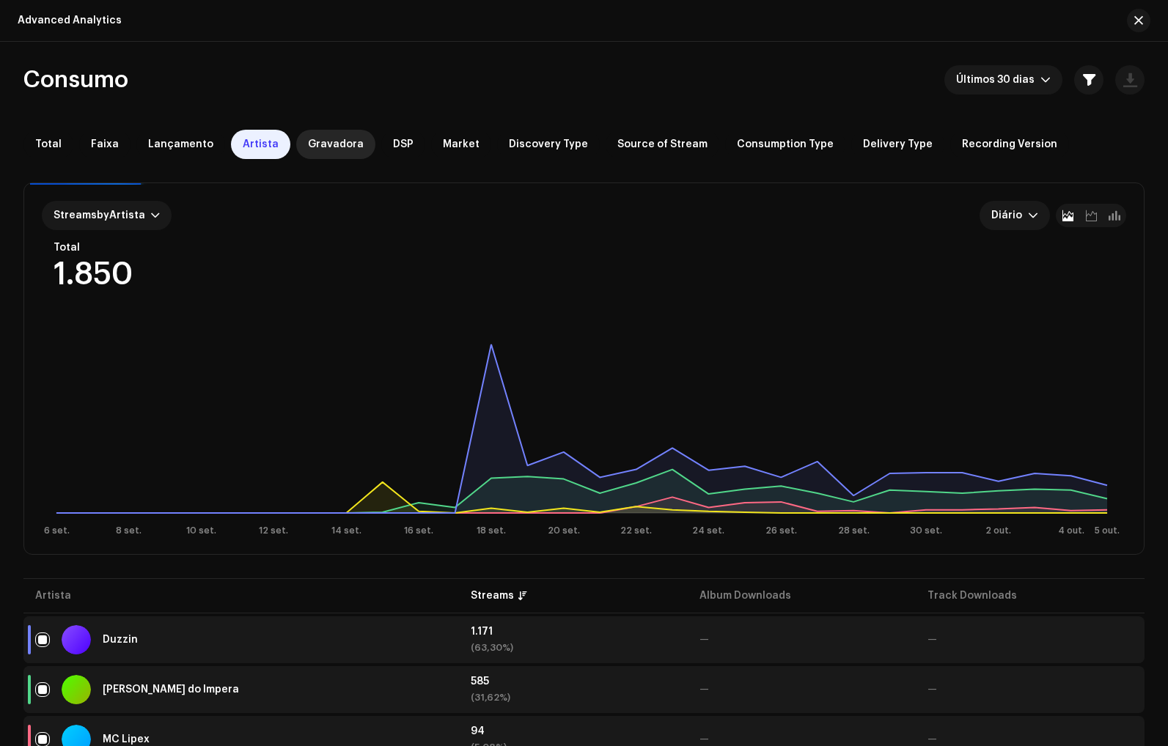
click at [325, 133] on div "Gravadora" at bounding box center [335, 144] width 79 height 29
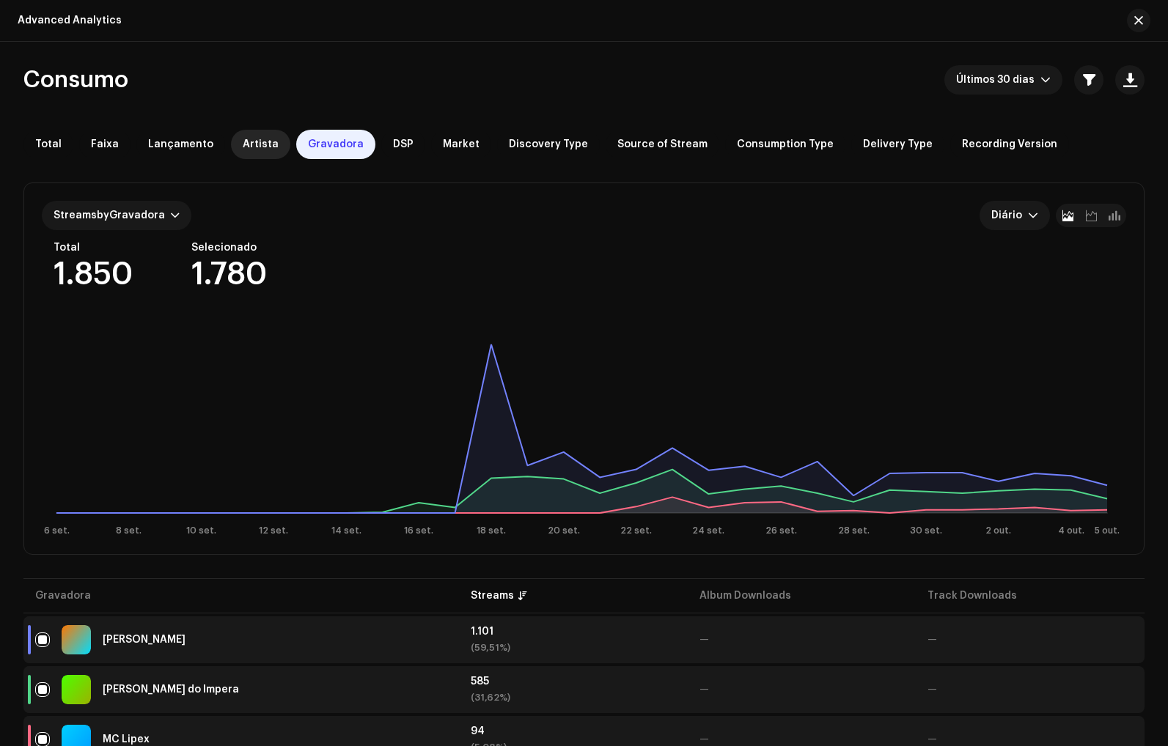
click at [247, 153] on div "Artista" at bounding box center [260, 144] width 59 height 29
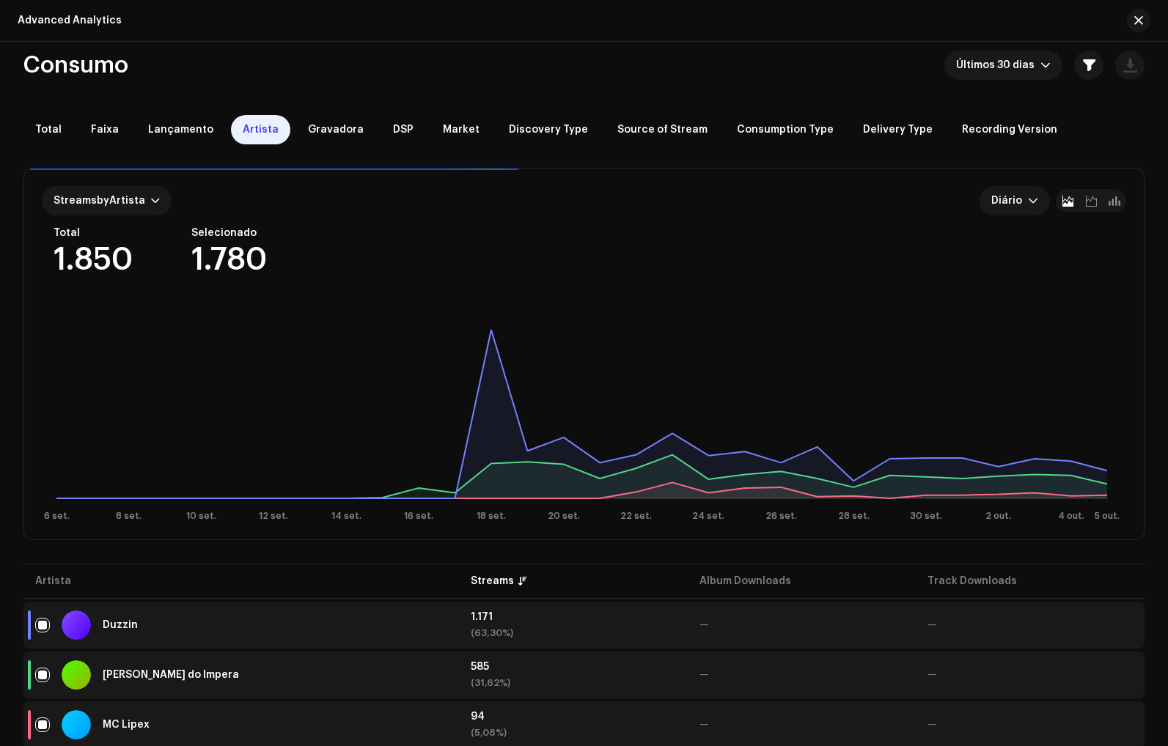
scroll to position [43, 0]
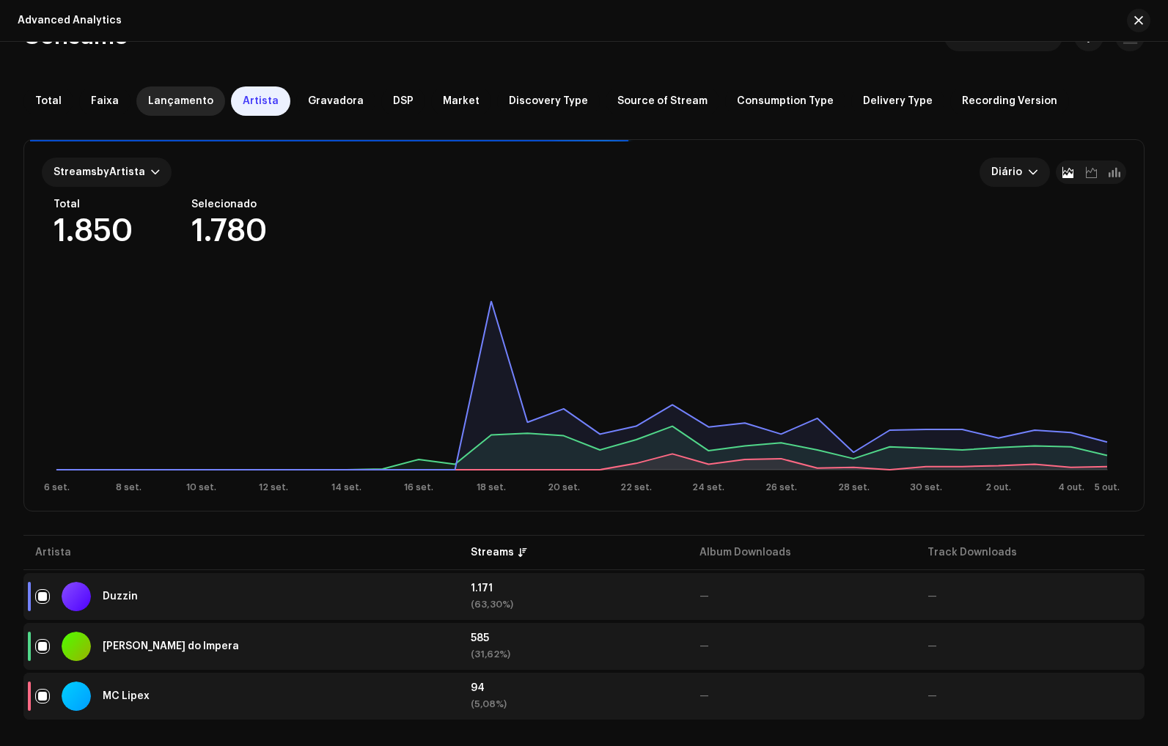
click at [199, 100] on span "Lançamento" at bounding box center [180, 101] width 65 height 12
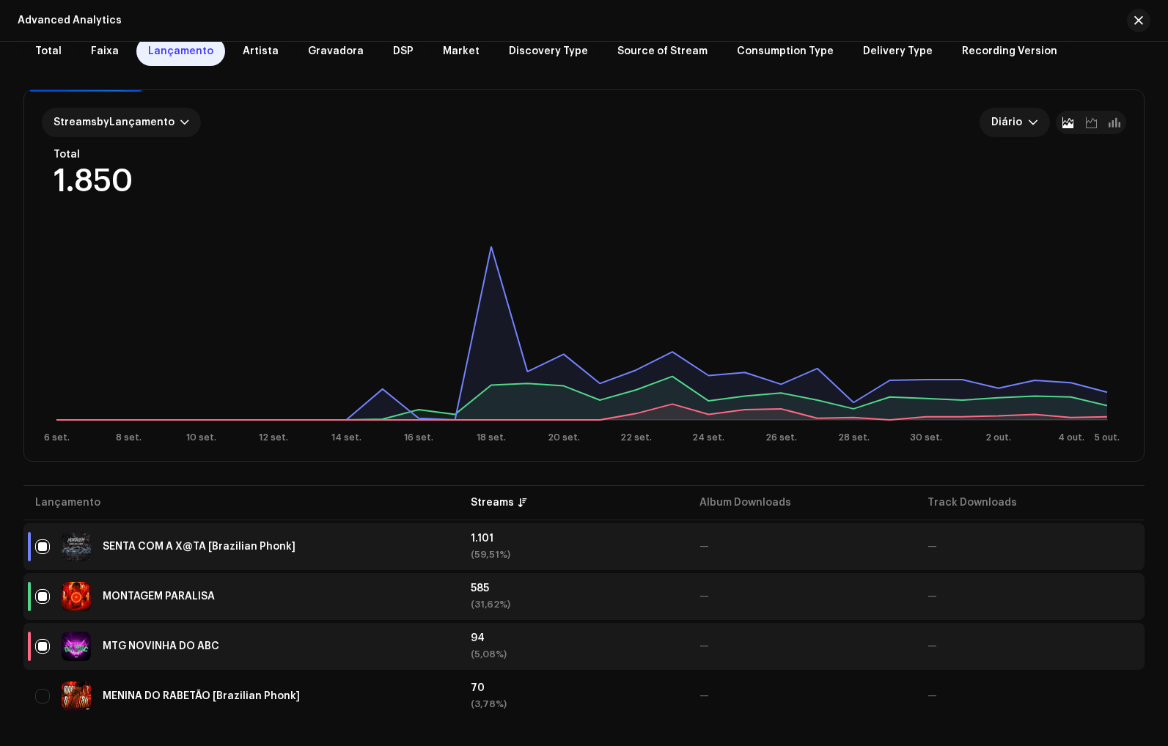
scroll to position [93, 0]
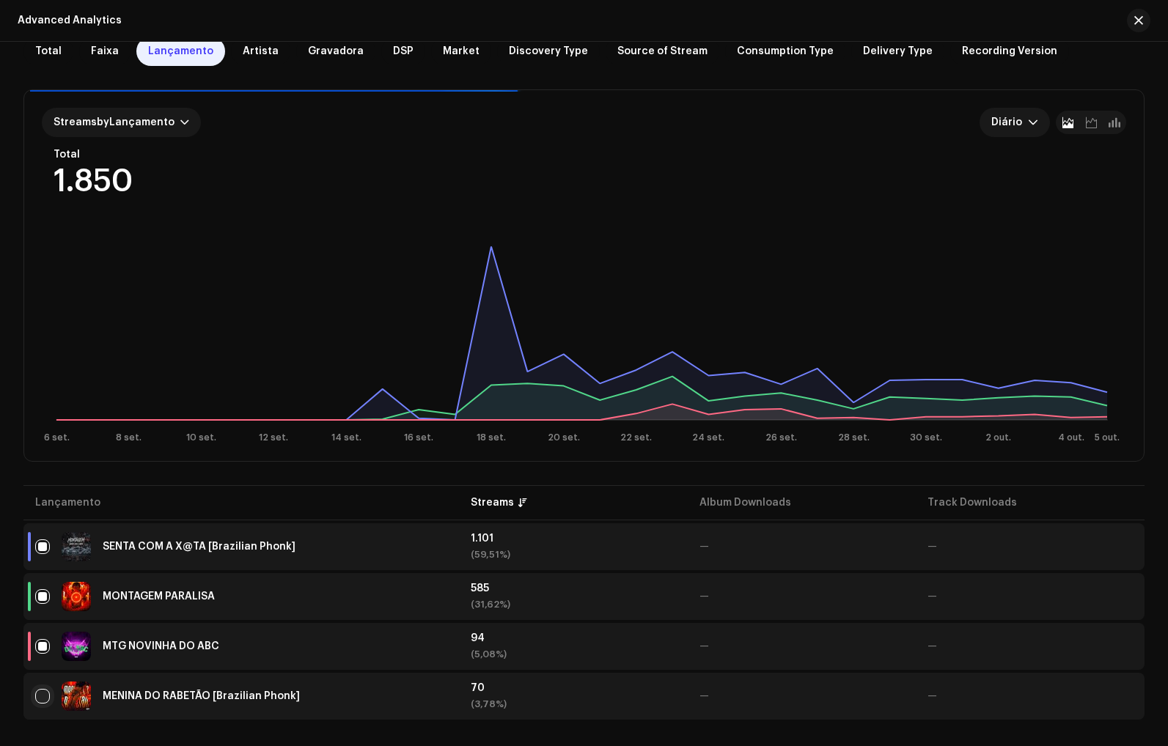
click at [43, 699] on input "checkbox" at bounding box center [42, 696] width 15 height 15
checkbox input "true"
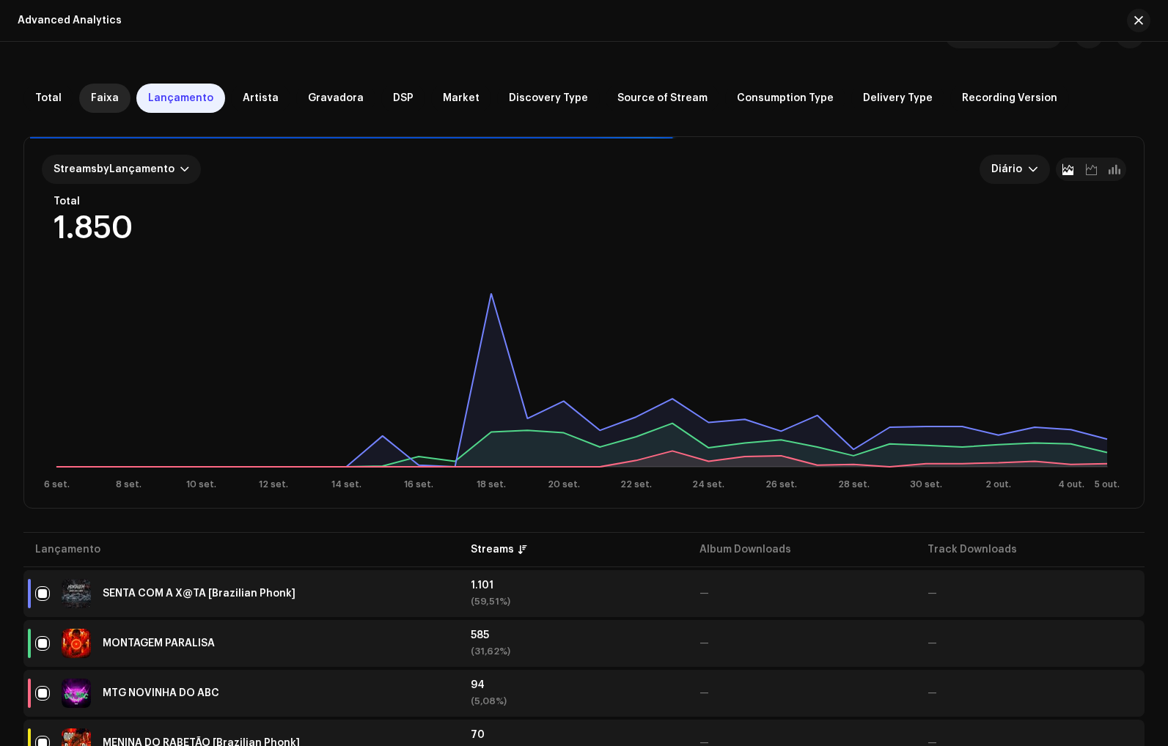
scroll to position [0, 0]
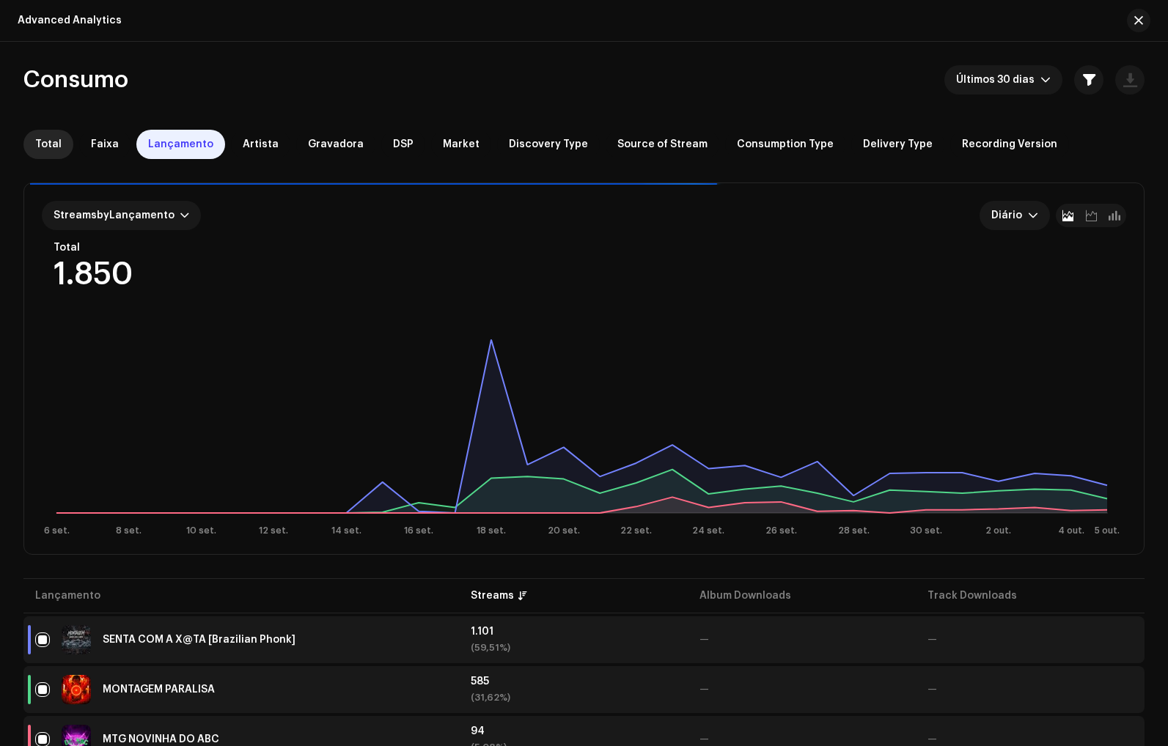
click at [26, 152] on div "Total" at bounding box center [48, 144] width 50 height 29
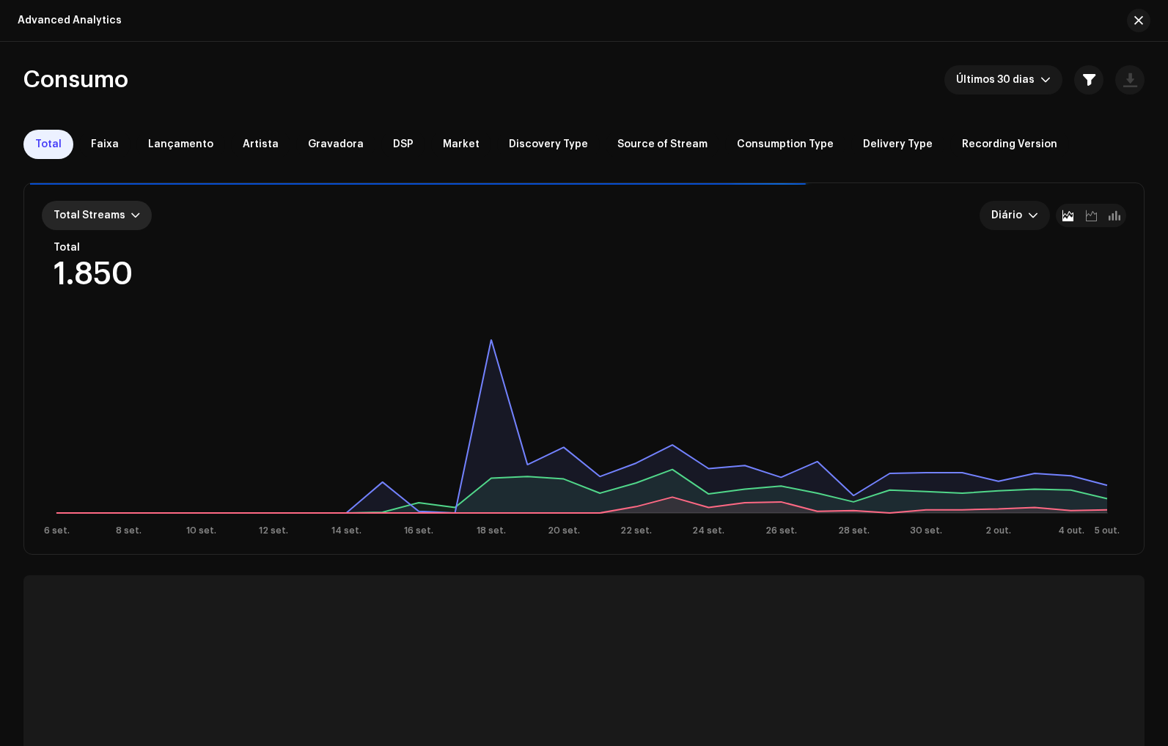
click at [70, 215] on span "Total Streams" at bounding box center [90, 215] width 72 height 10
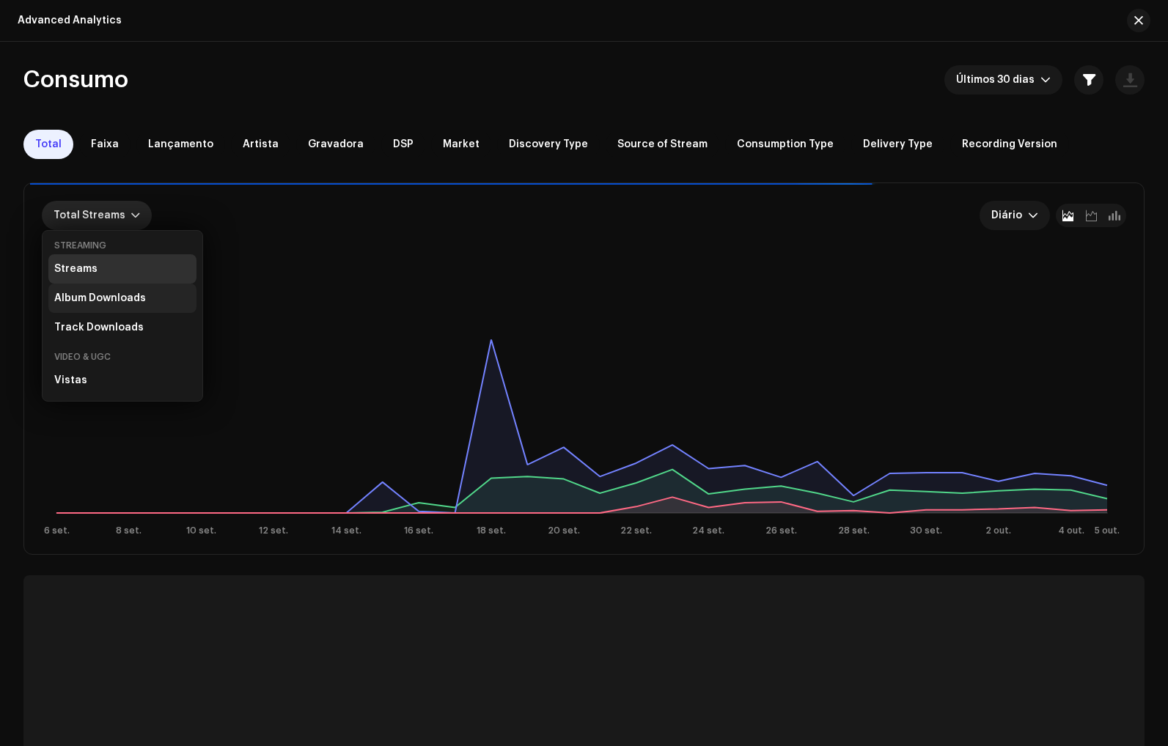
click at [96, 299] on div "Album Downloads" at bounding box center [100, 298] width 92 height 12
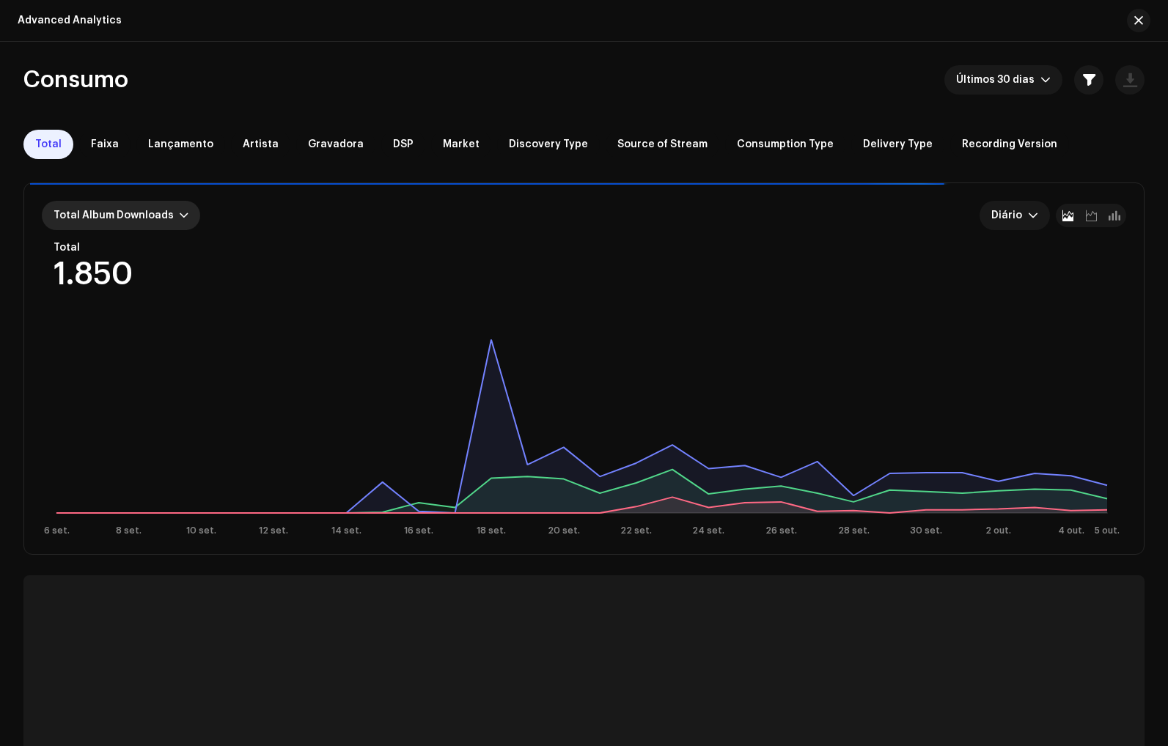
click at [109, 208] on div "Total Album Downloads" at bounding box center [121, 215] width 158 height 29
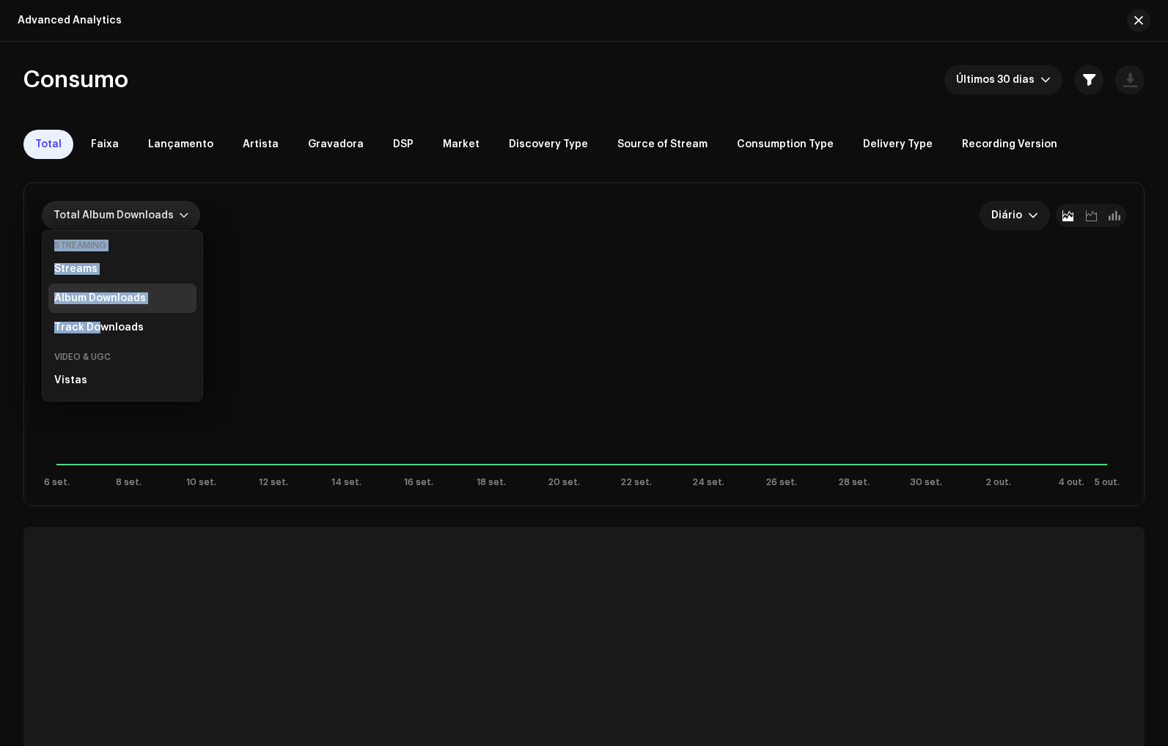
drag, startPoint x: 100, startPoint y: 325, endPoint x: 394, endPoint y: 184, distance: 325.9
click at [394, 184] on body "Duzzin Home Catálogo Transações Análise Recursos Marketplace Duzzin Consumo Eng…" at bounding box center [584, 373] width 1168 height 746
click at [385, 191] on div "Total Album Downloads Diário Total 0 Selecionado 0 6 set. 8 set. 10 set. 12 set…" at bounding box center [583, 344] width 1119 height 323
